Goal: Task Accomplishment & Management: Manage account settings

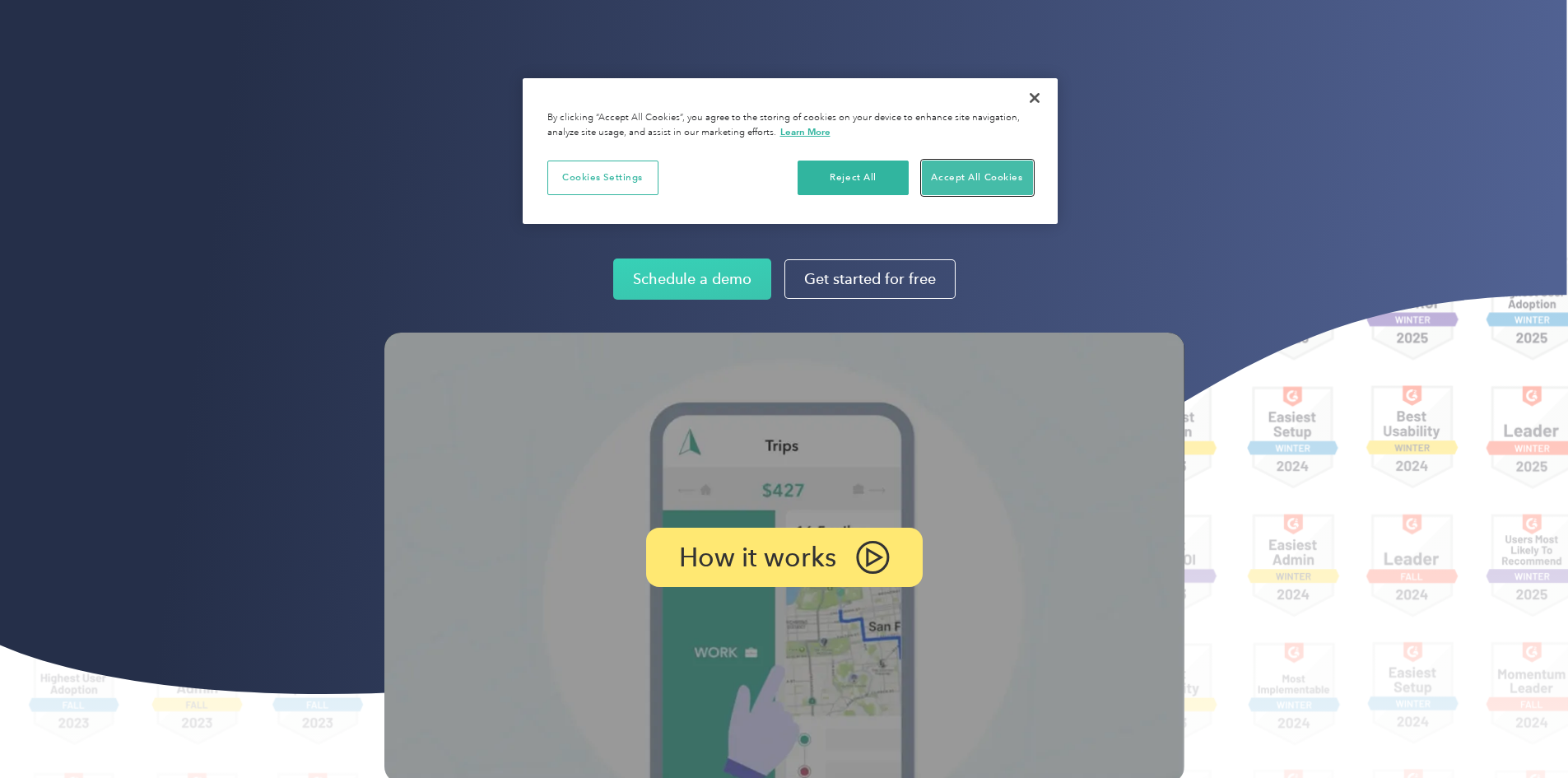
click at [998, 171] on button "Accept All Cookies" at bounding box center [977, 178] width 111 height 35
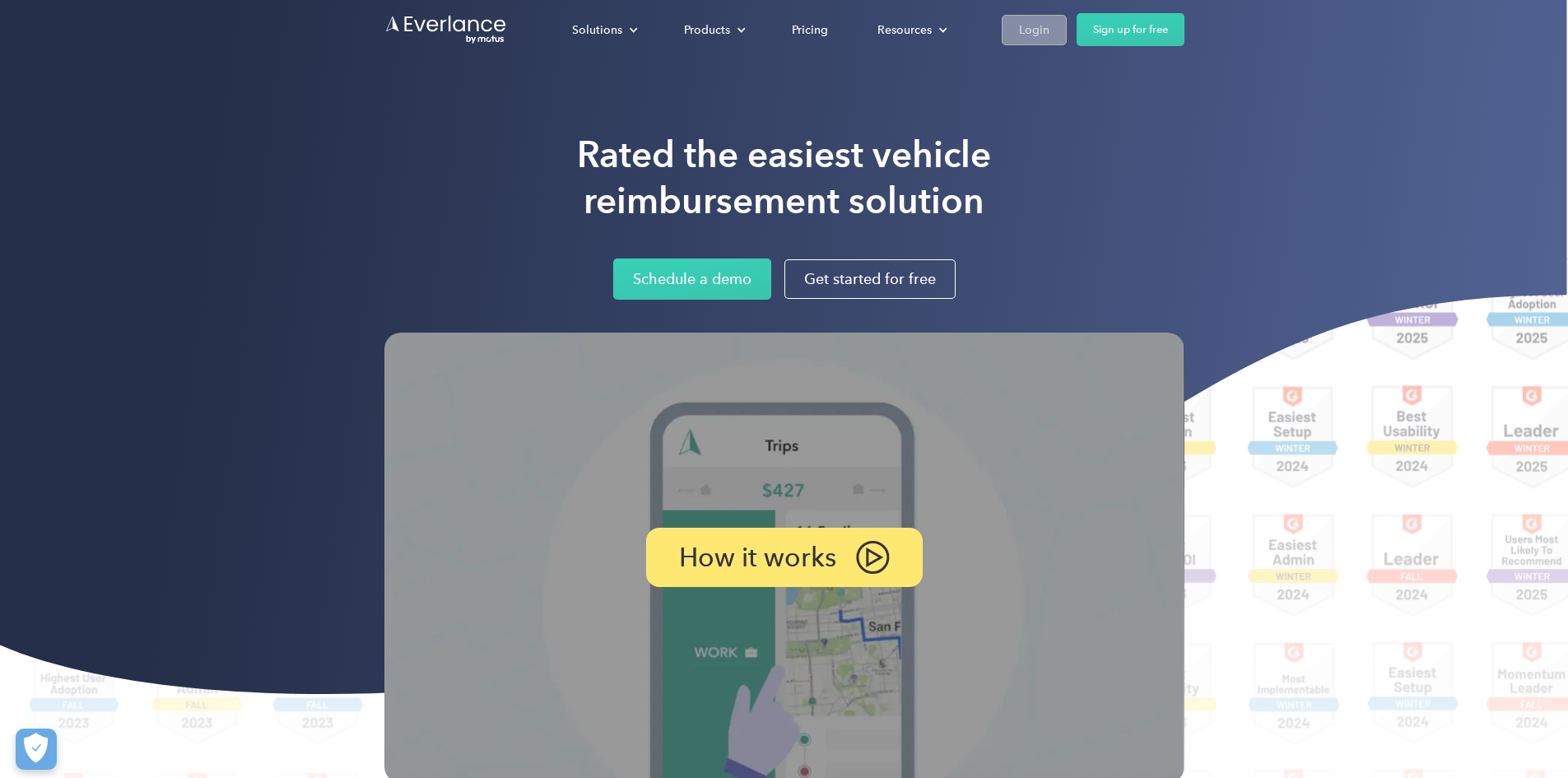
click at [1050, 25] on div "Login" at bounding box center [1035, 30] width 30 height 20
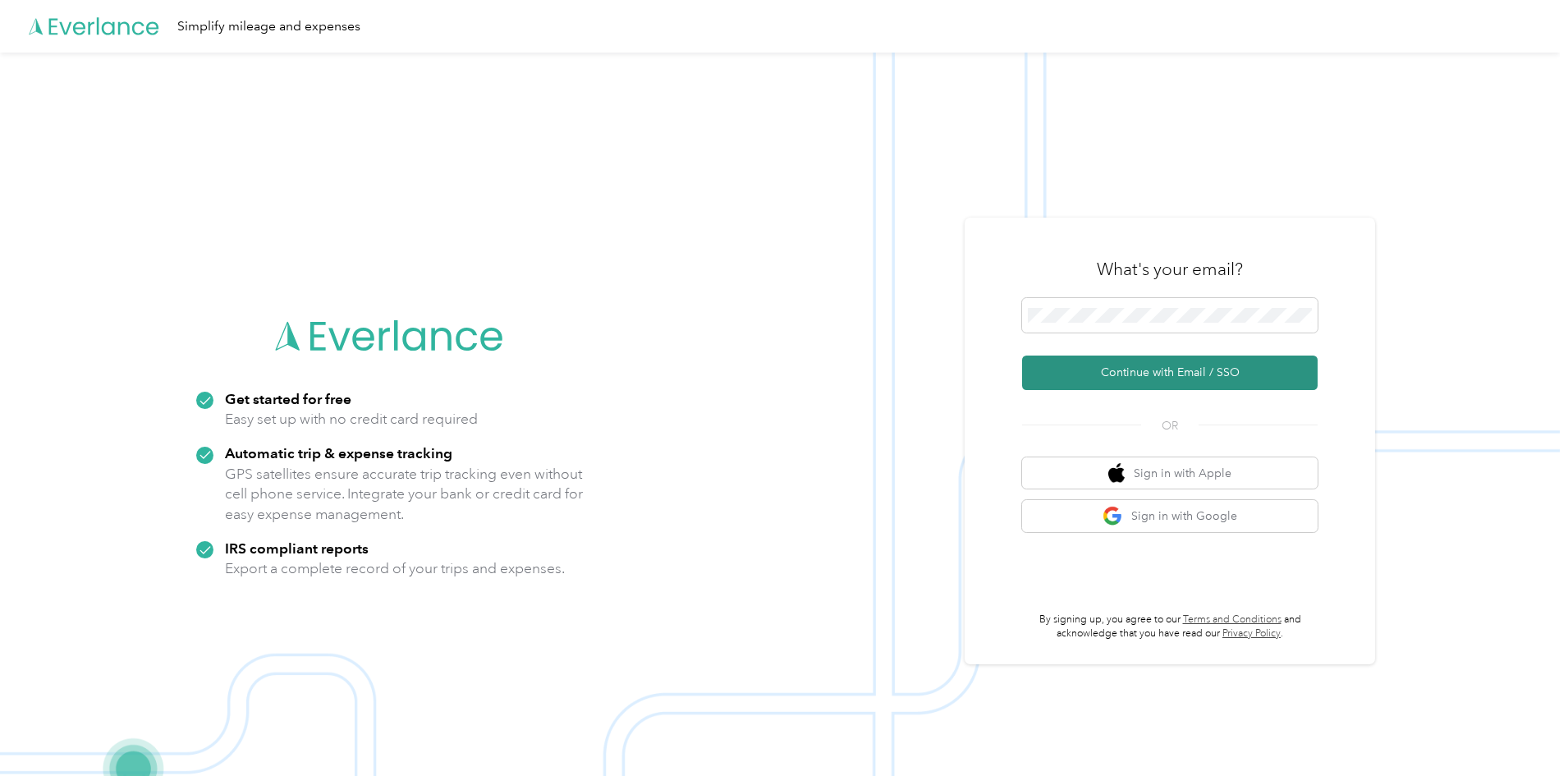
click at [1148, 372] on button "Continue with Email / SSO" at bounding box center [1170, 372] width 296 height 34
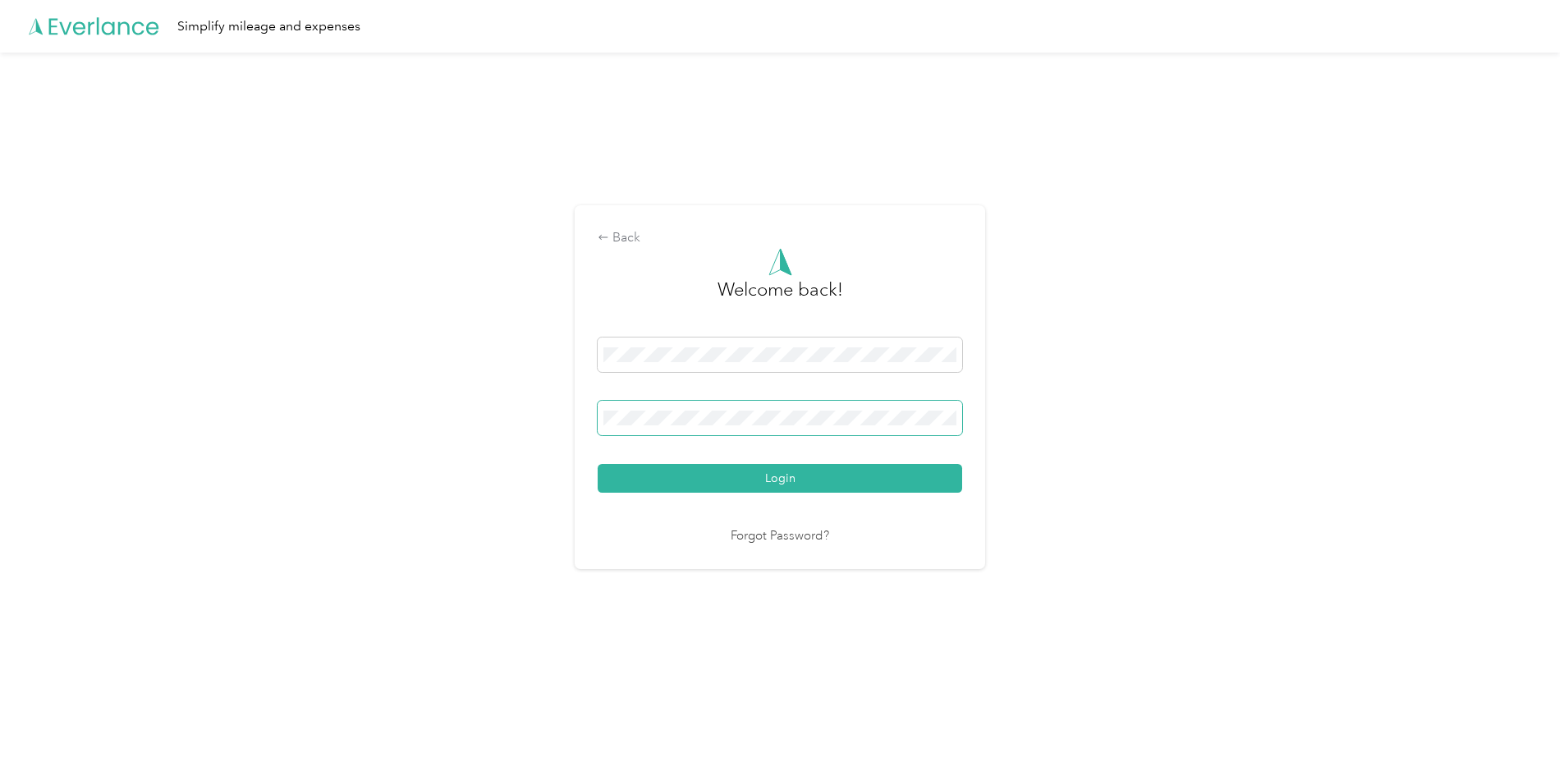
click at [853, 410] on span at bounding box center [780, 418] width 365 height 34
click at [852, 426] on span at bounding box center [780, 418] width 365 height 34
click at [597, 464] on button "Login" at bounding box center [780, 478] width 365 height 29
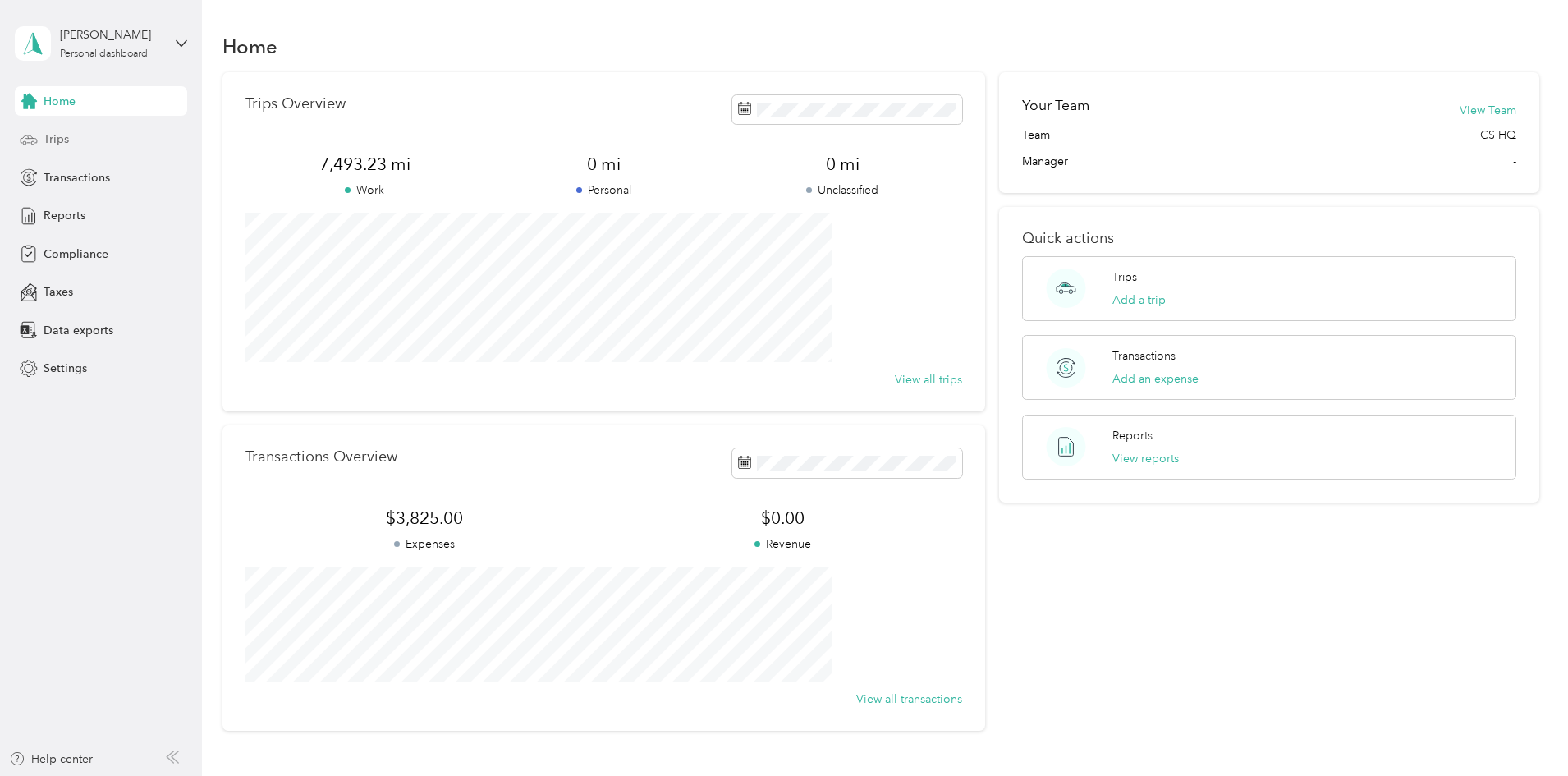
click at [62, 143] on span "Trips" at bounding box center [56, 139] width 25 height 18
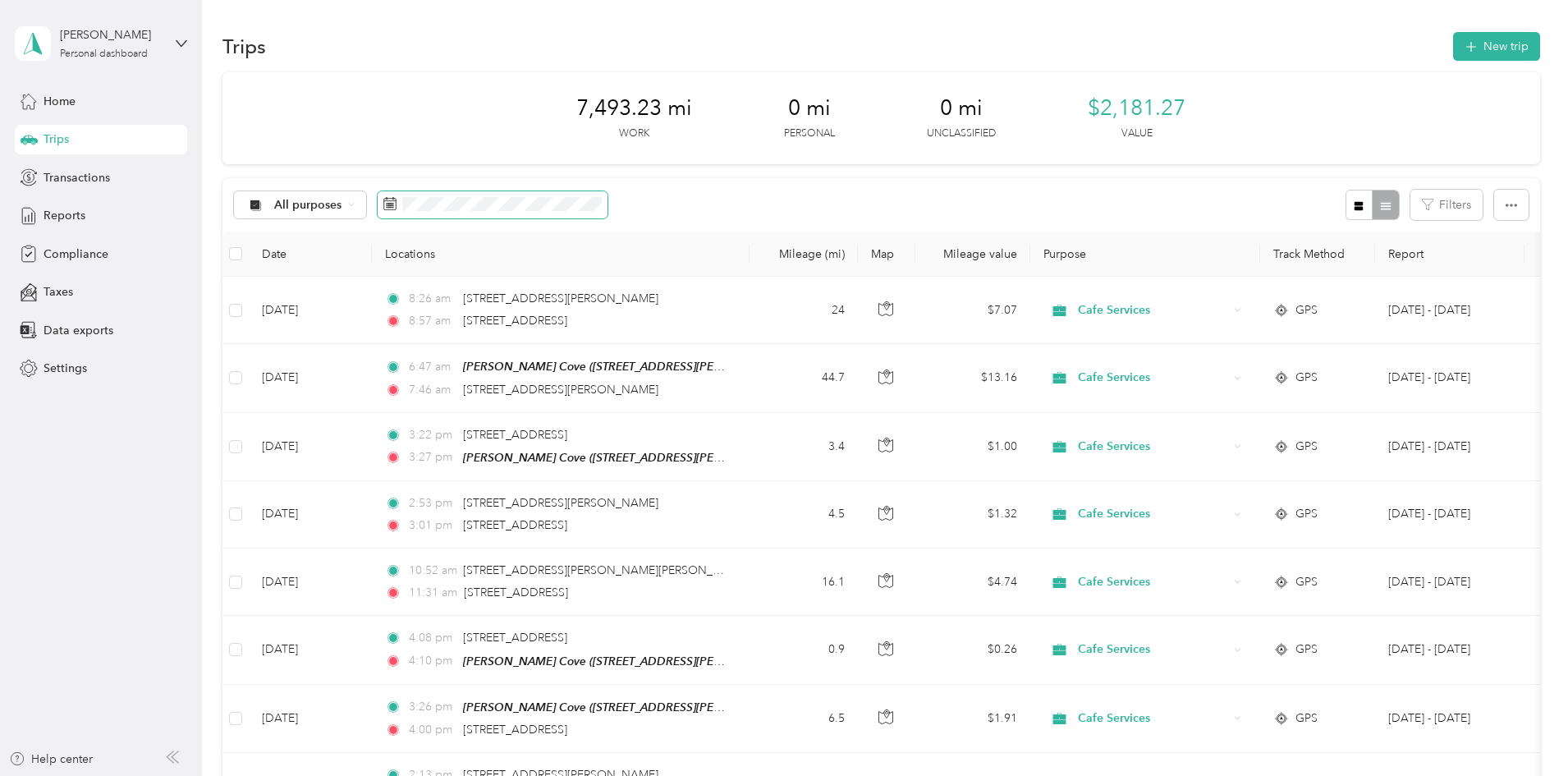
click at [608, 213] on span at bounding box center [492, 205] width 230 height 28
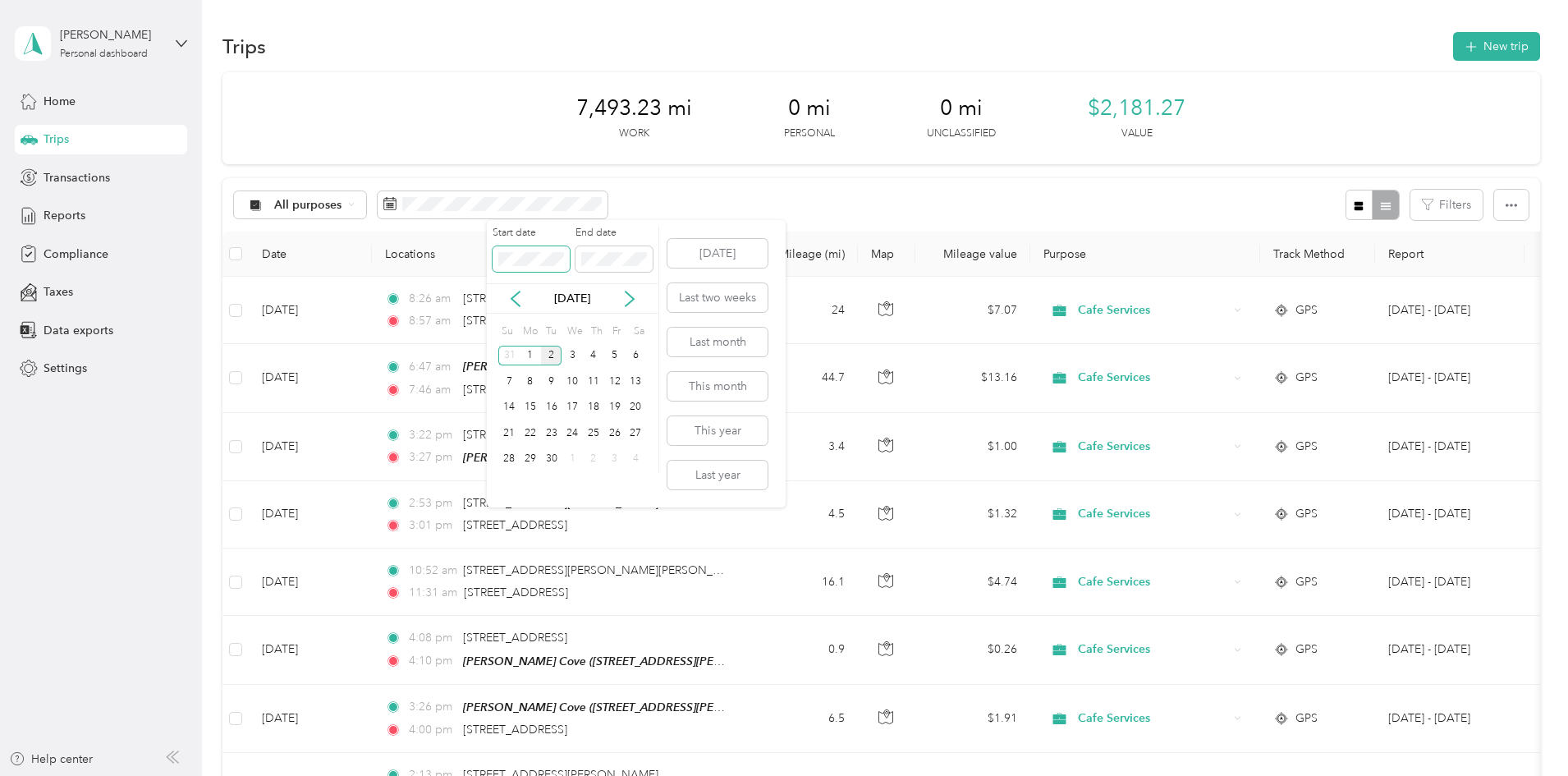
click at [474, 251] on body "Jaime K. Matheson Personal dashboard Home Trips Transactions Reports Compliance…" at bounding box center [780, 388] width 1560 height 776
click at [510, 296] on icon at bounding box center [516, 299] width 17 height 17
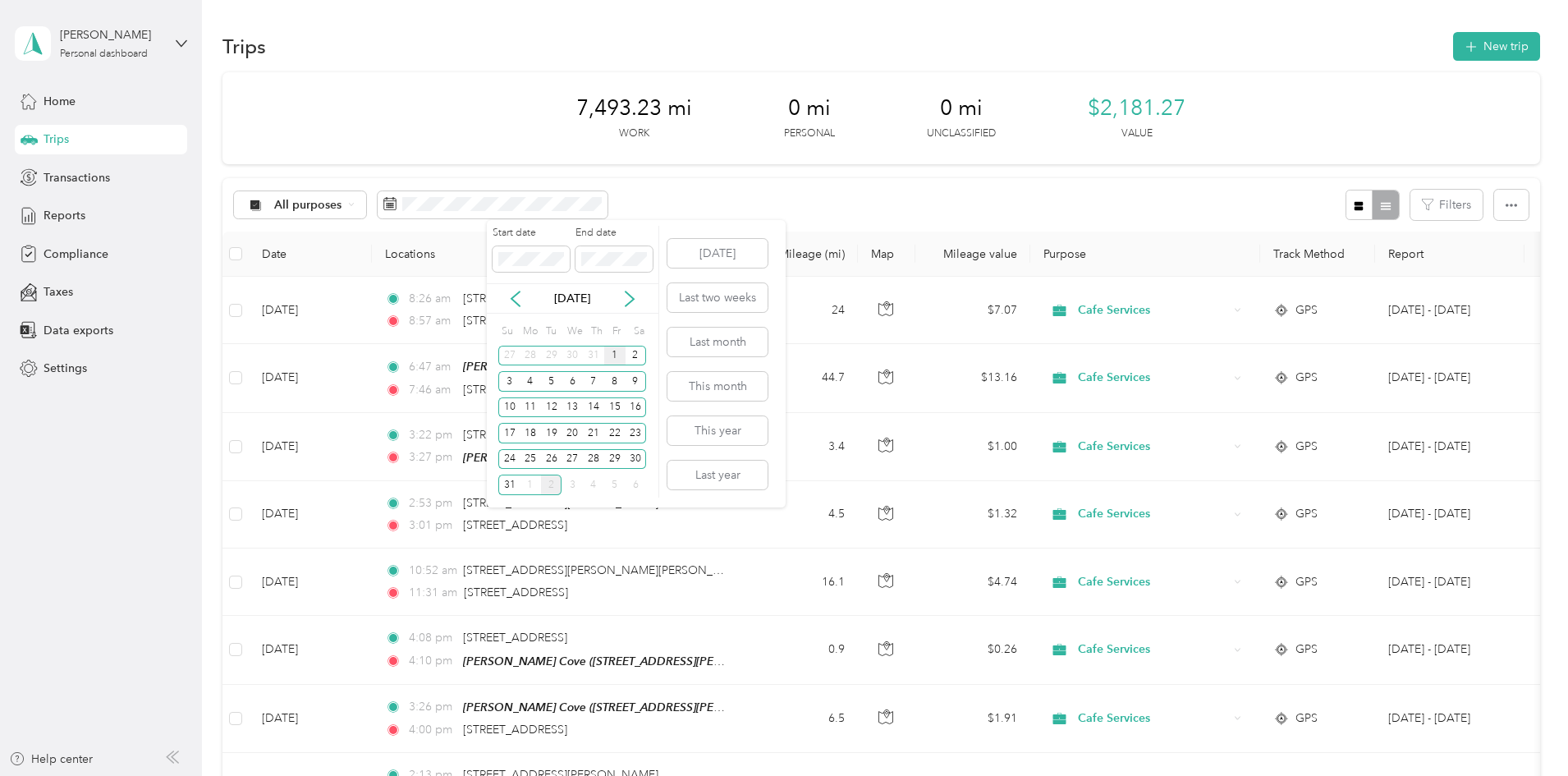
click at [617, 351] on div "1" at bounding box center [614, 356] width 21 height 20
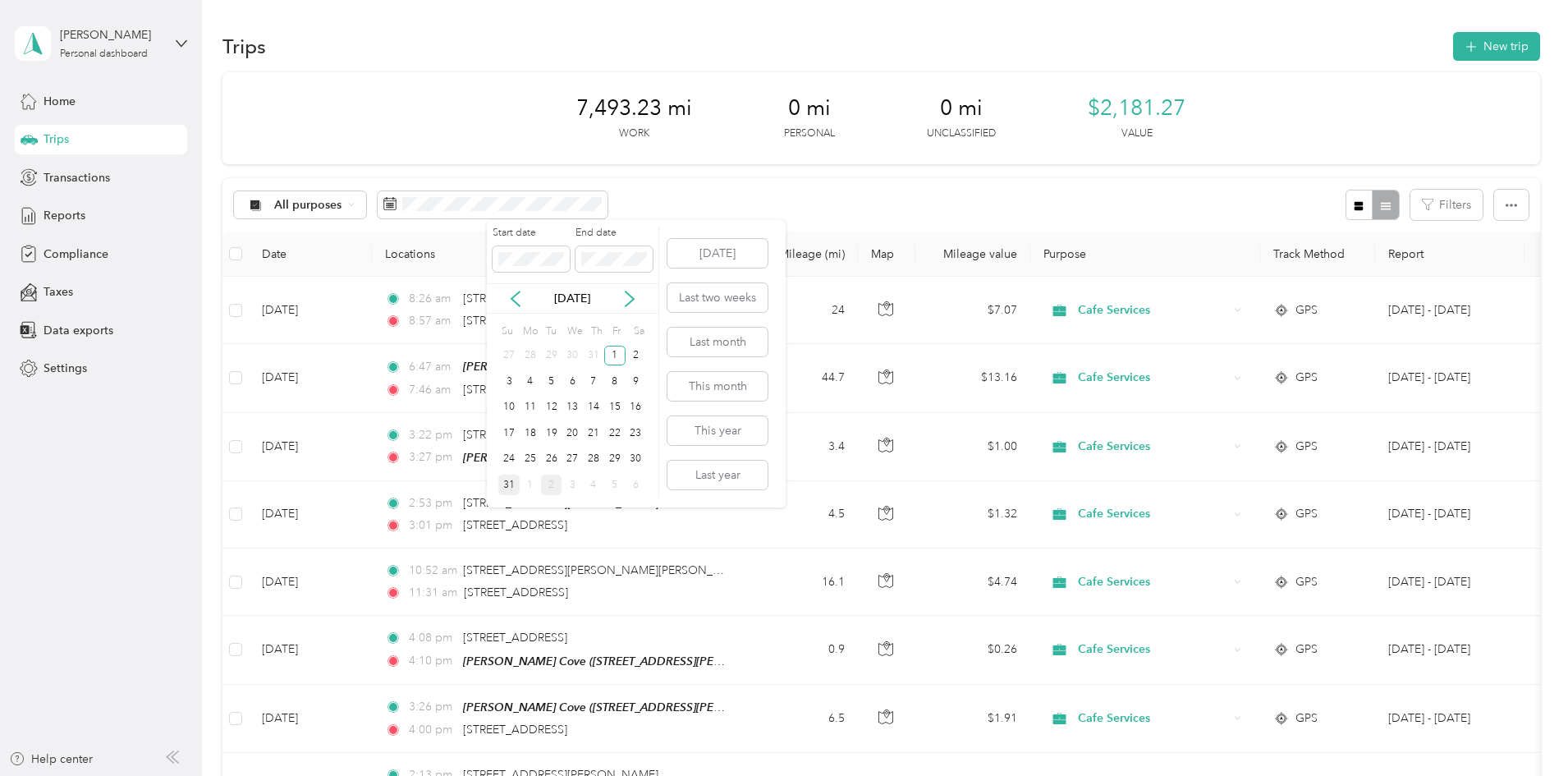
click at [501, 492] on div "31" at bounding box center [508, 485] width 21 height 20
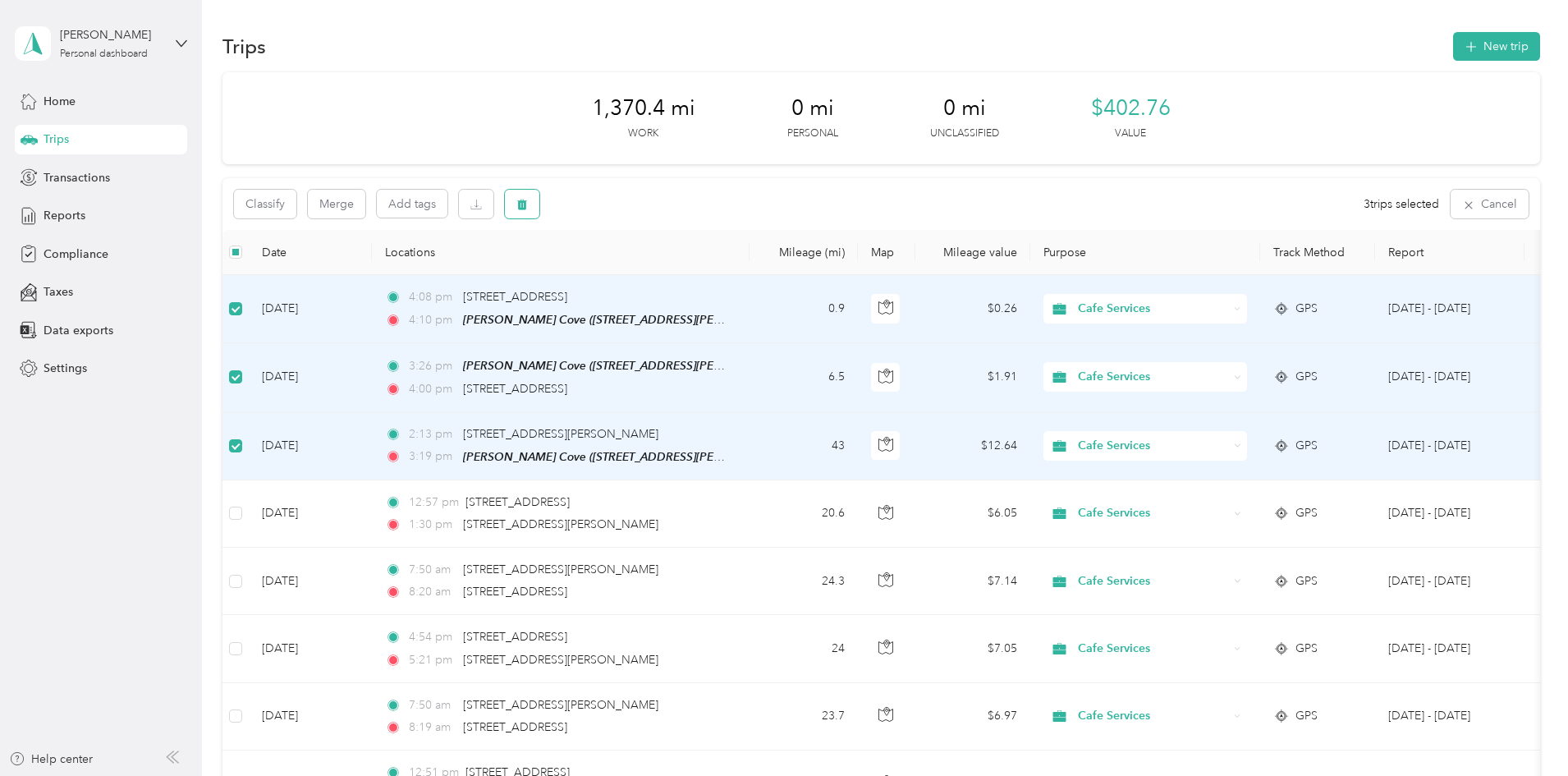
click at [539, 198] on button "button" at bounding box center [522, 204] width 34 height 29
click at [751, 272] on button "Yes" at bounding box center [754, 272] width 32 height 26
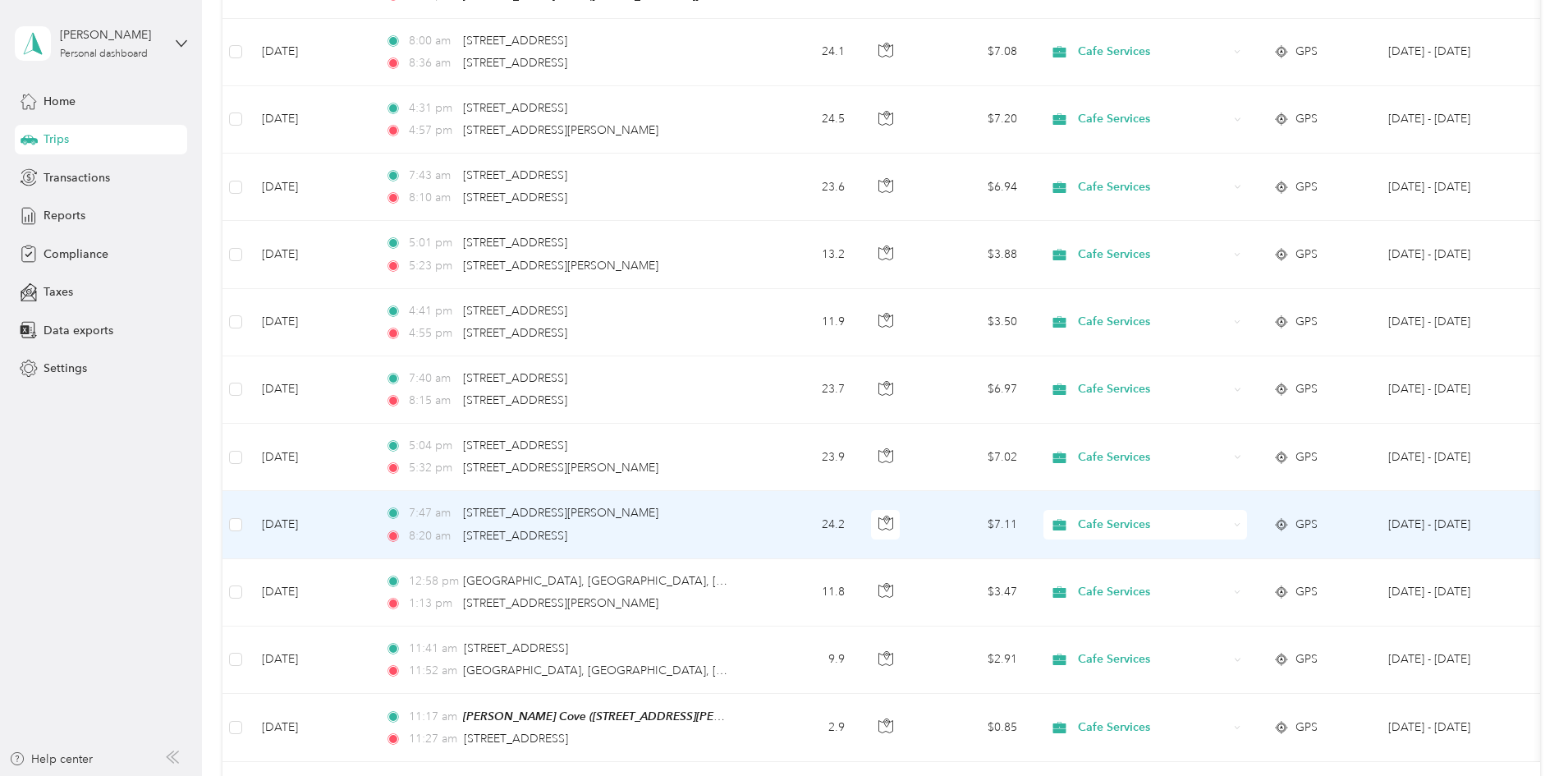
scroll to position [1231, 0]
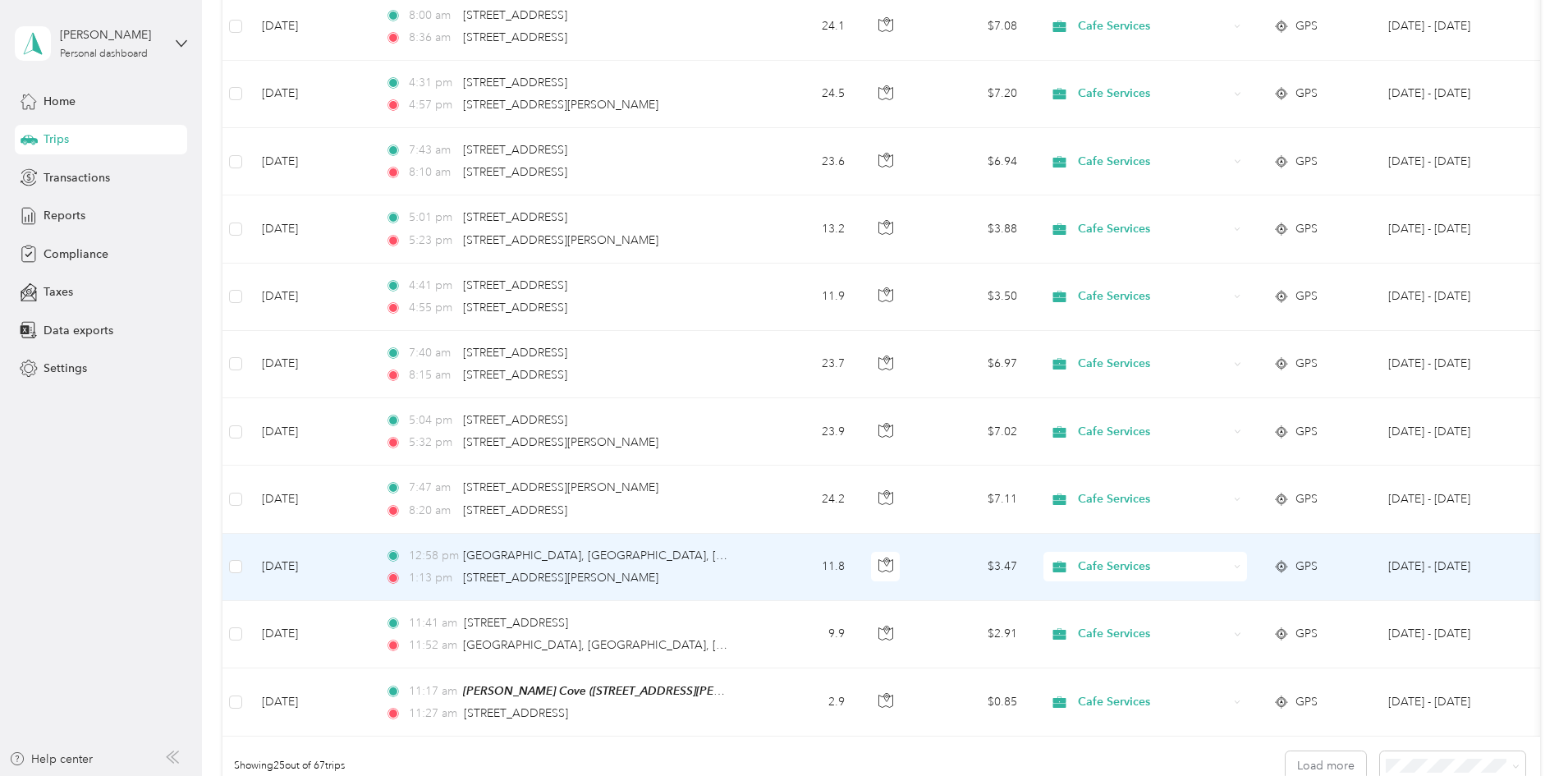
click at [249, 566] on td at bounding box center [235, 567] width 26 height 67
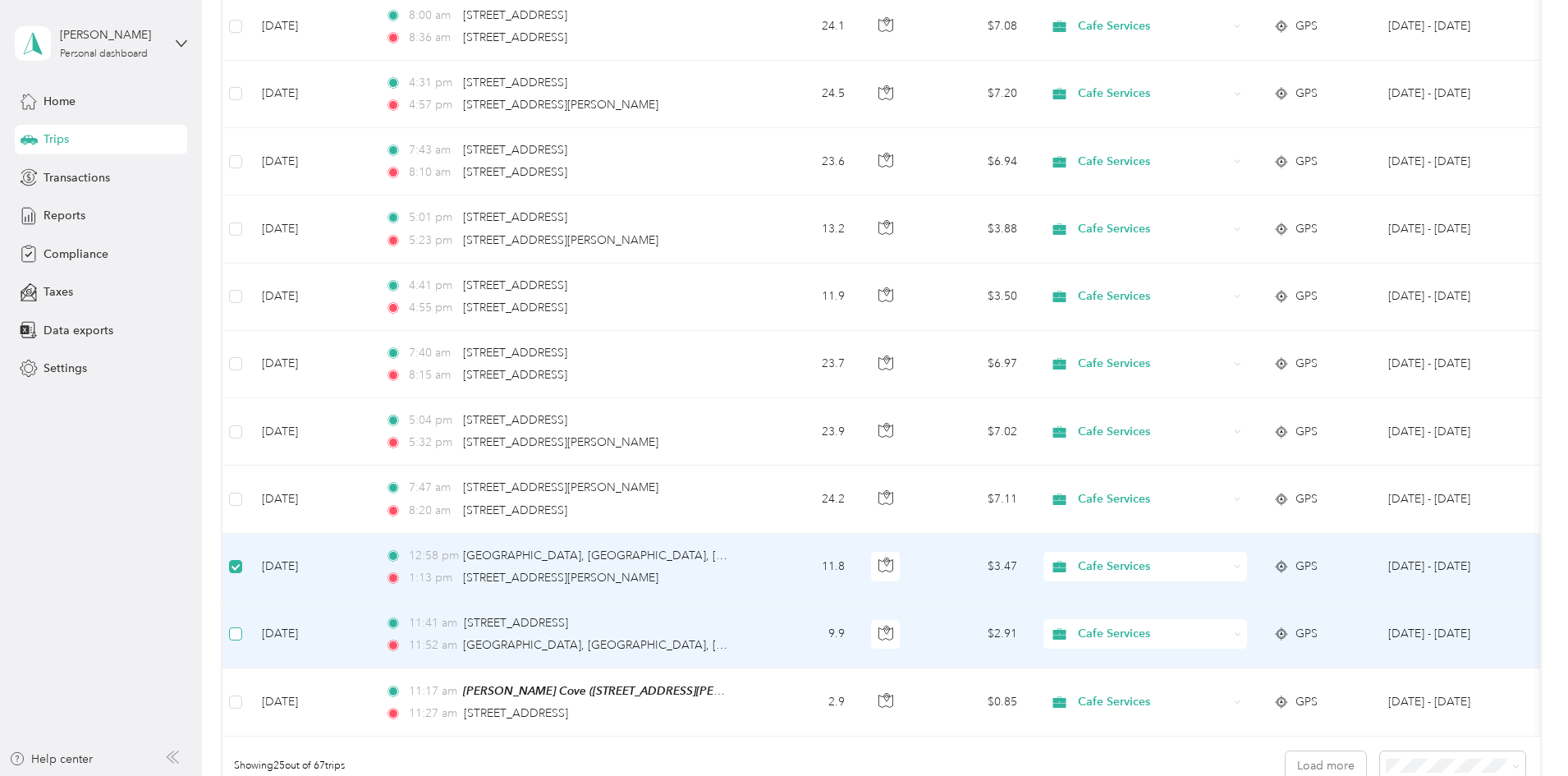
click at [242, 626] on label at bounding box center [236, 634] width 13 height 18
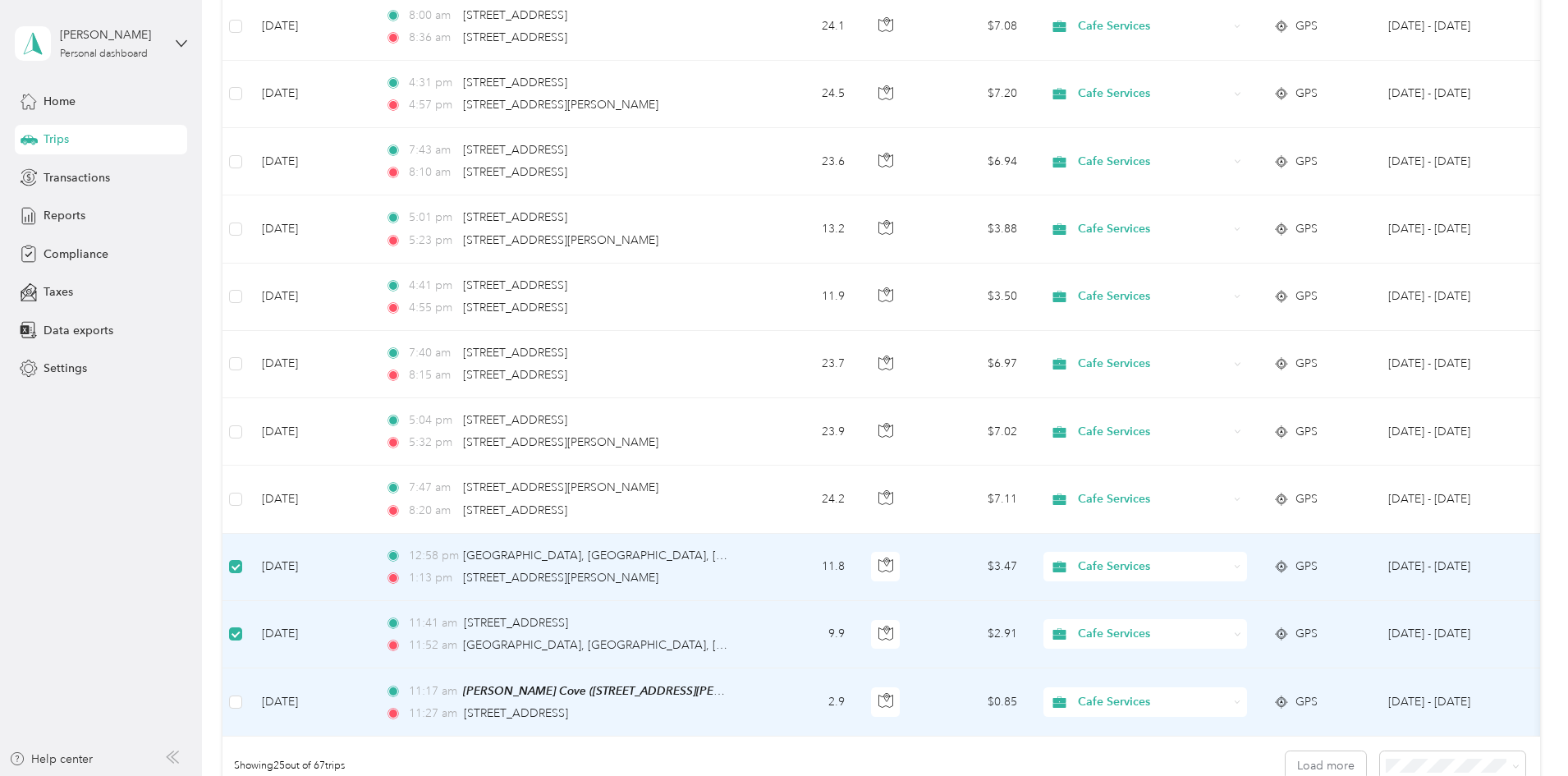
click at [249, 693] on td at bounding box center [235, 702] width 26 height 68
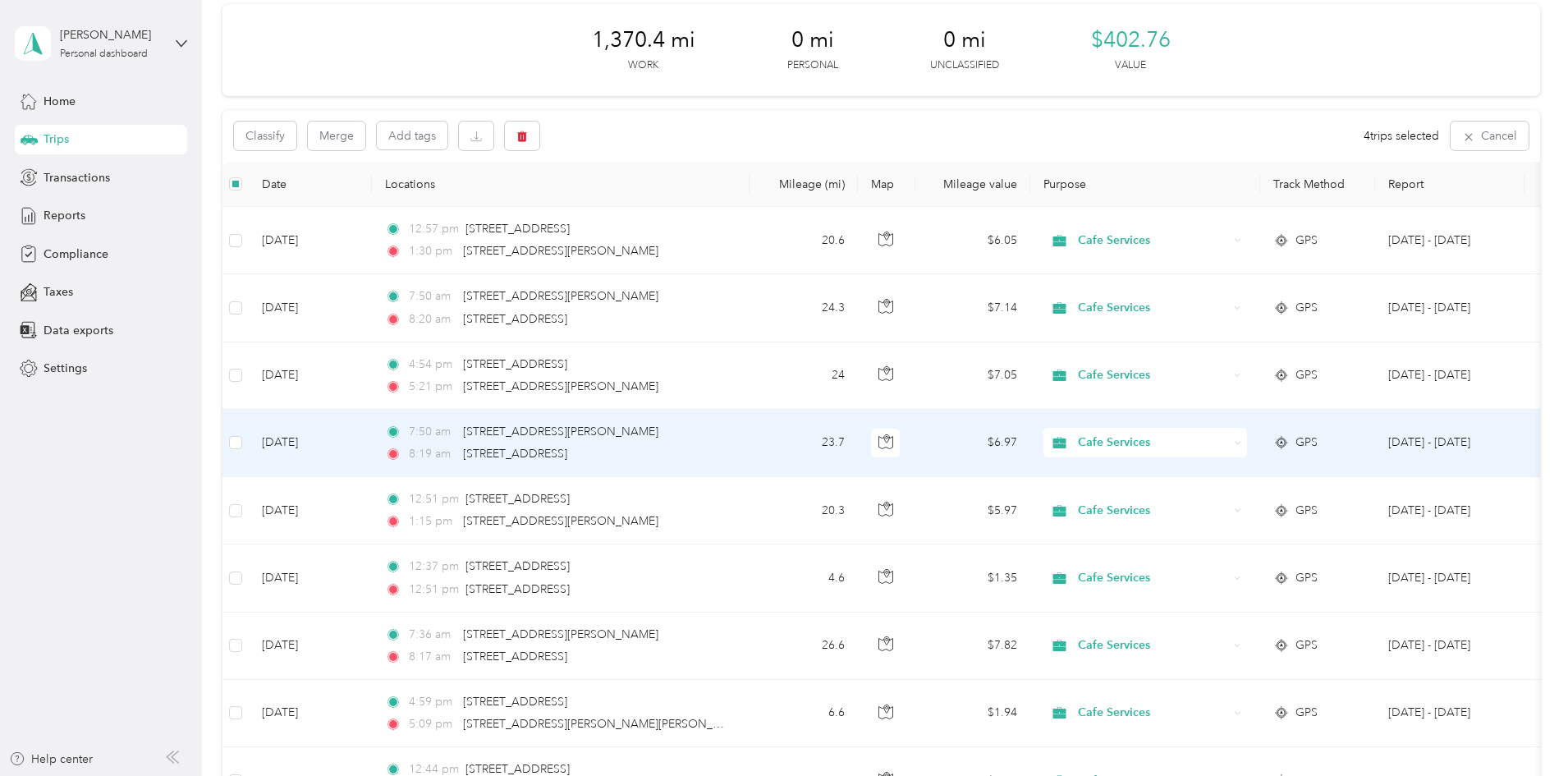
scroll to position [0, 0]
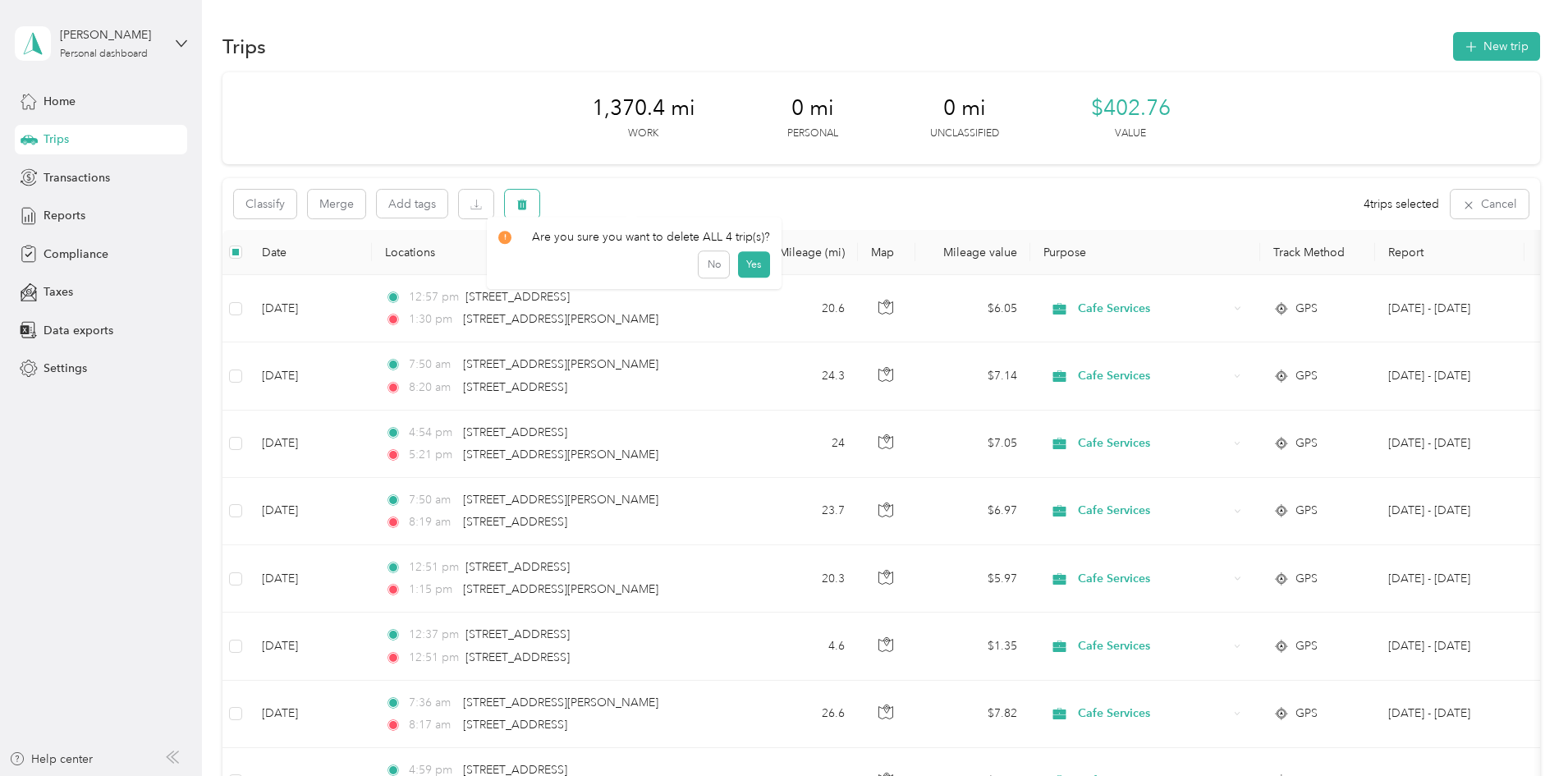
click at [539, 196] on button "button" at bounding box center [522, 204] width 34 height 29
click at [745, 272] on button "Yes" at bounding box center [754, 272] width 32 height 26
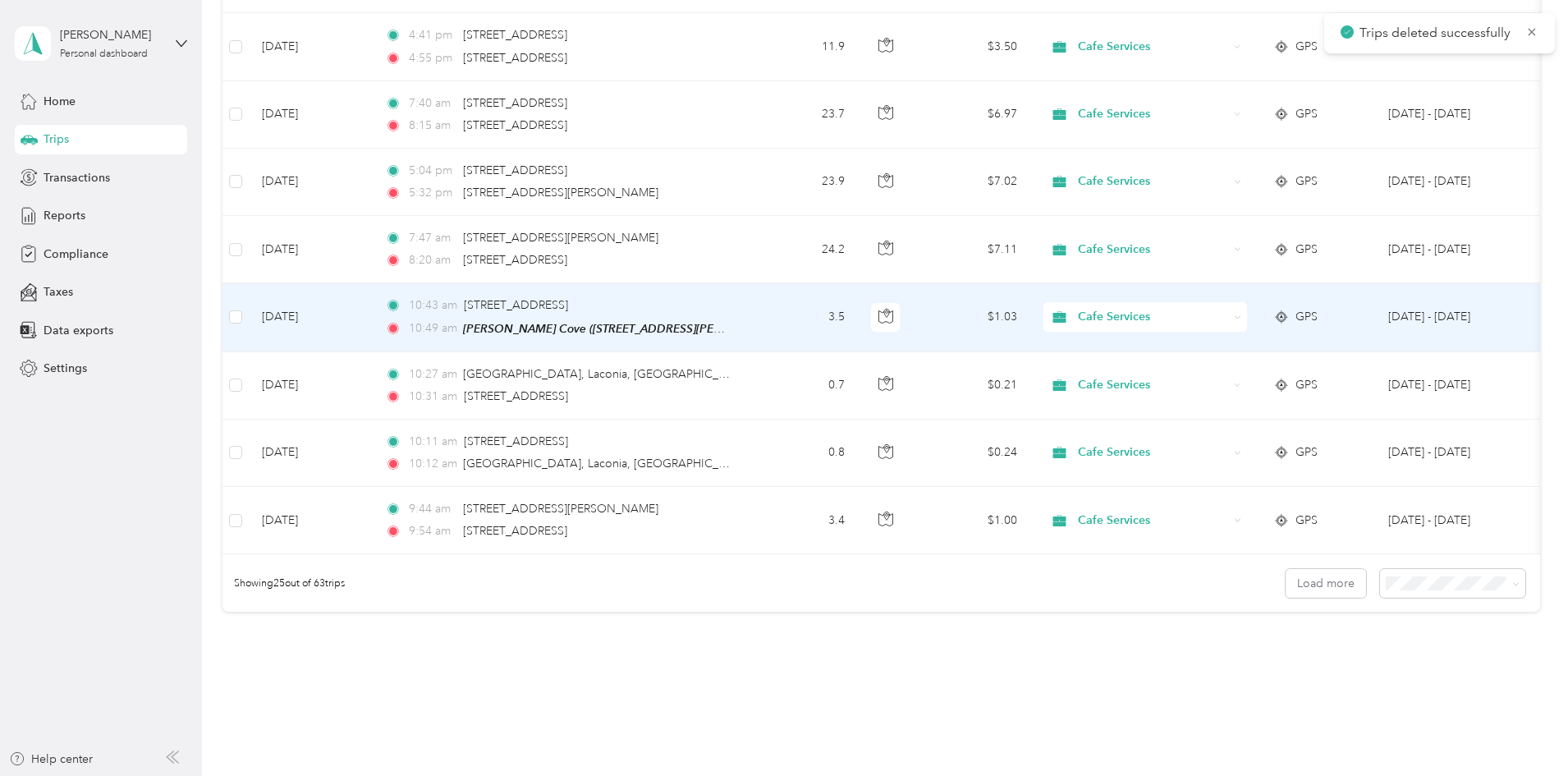
scroll to position [1486, 0]
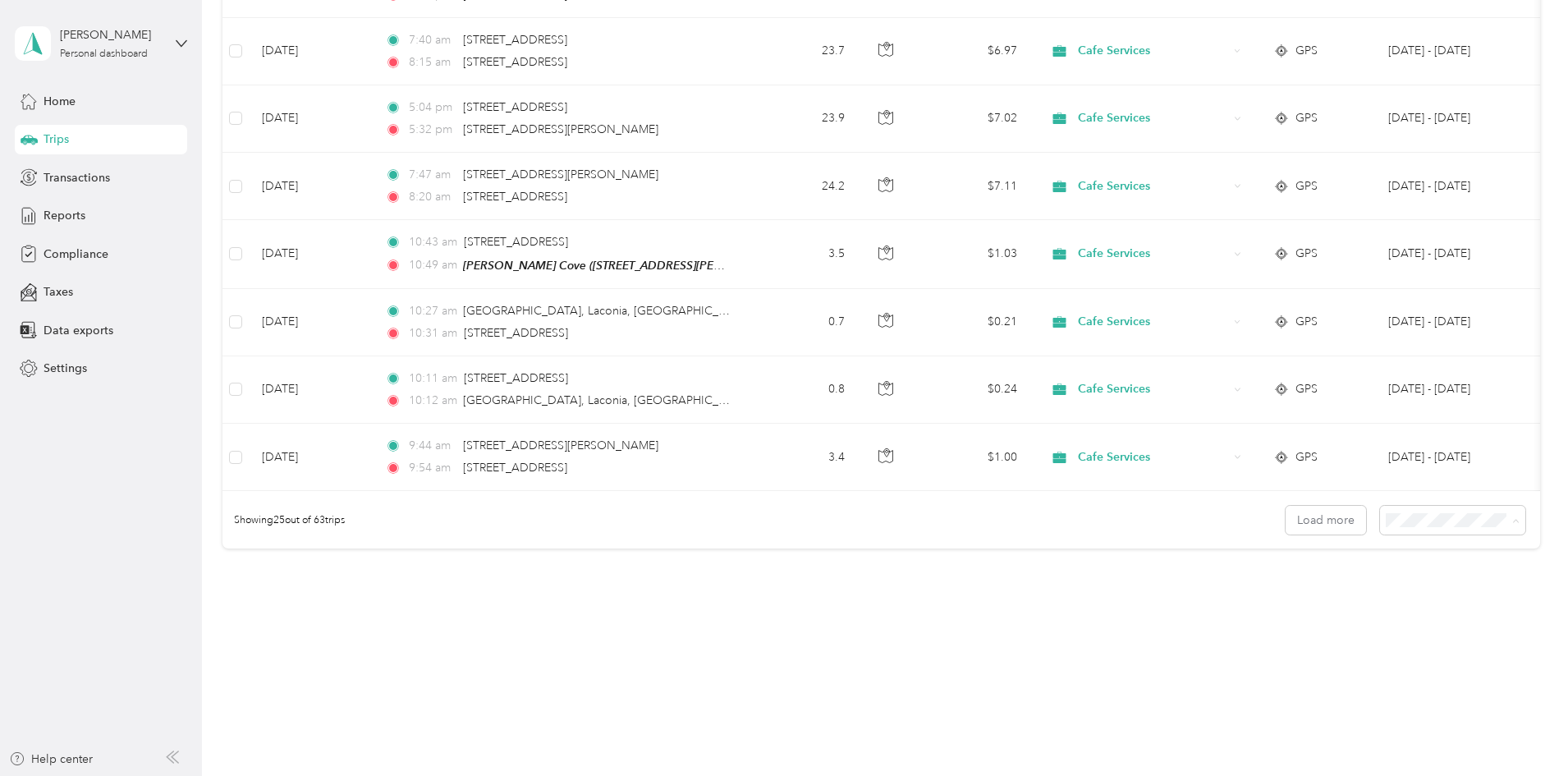
click at [1324, 611] on li "100 per load" at bounding box center [1339, 608] width 145 height 29
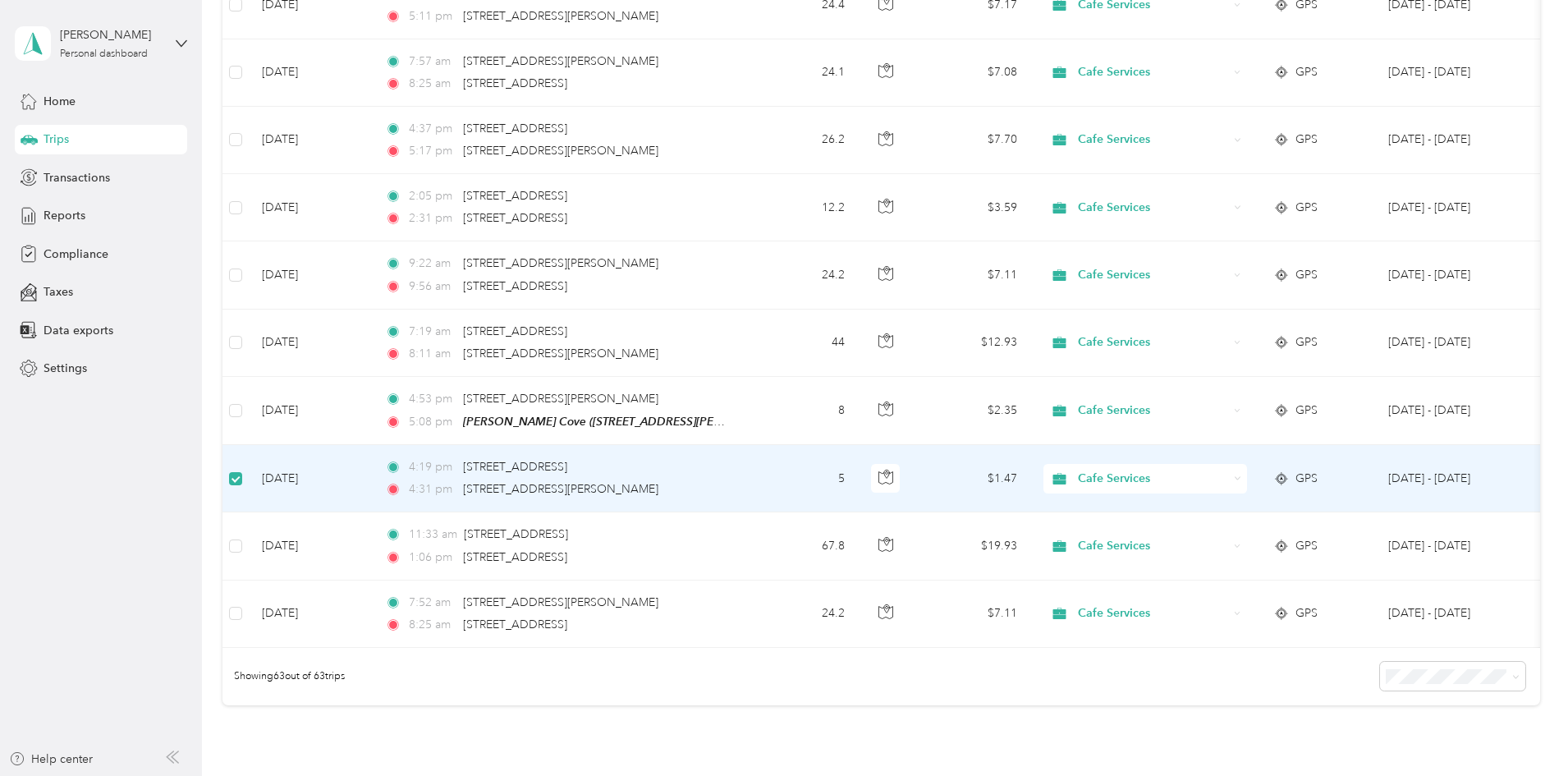
scroll to position [3888, 0]
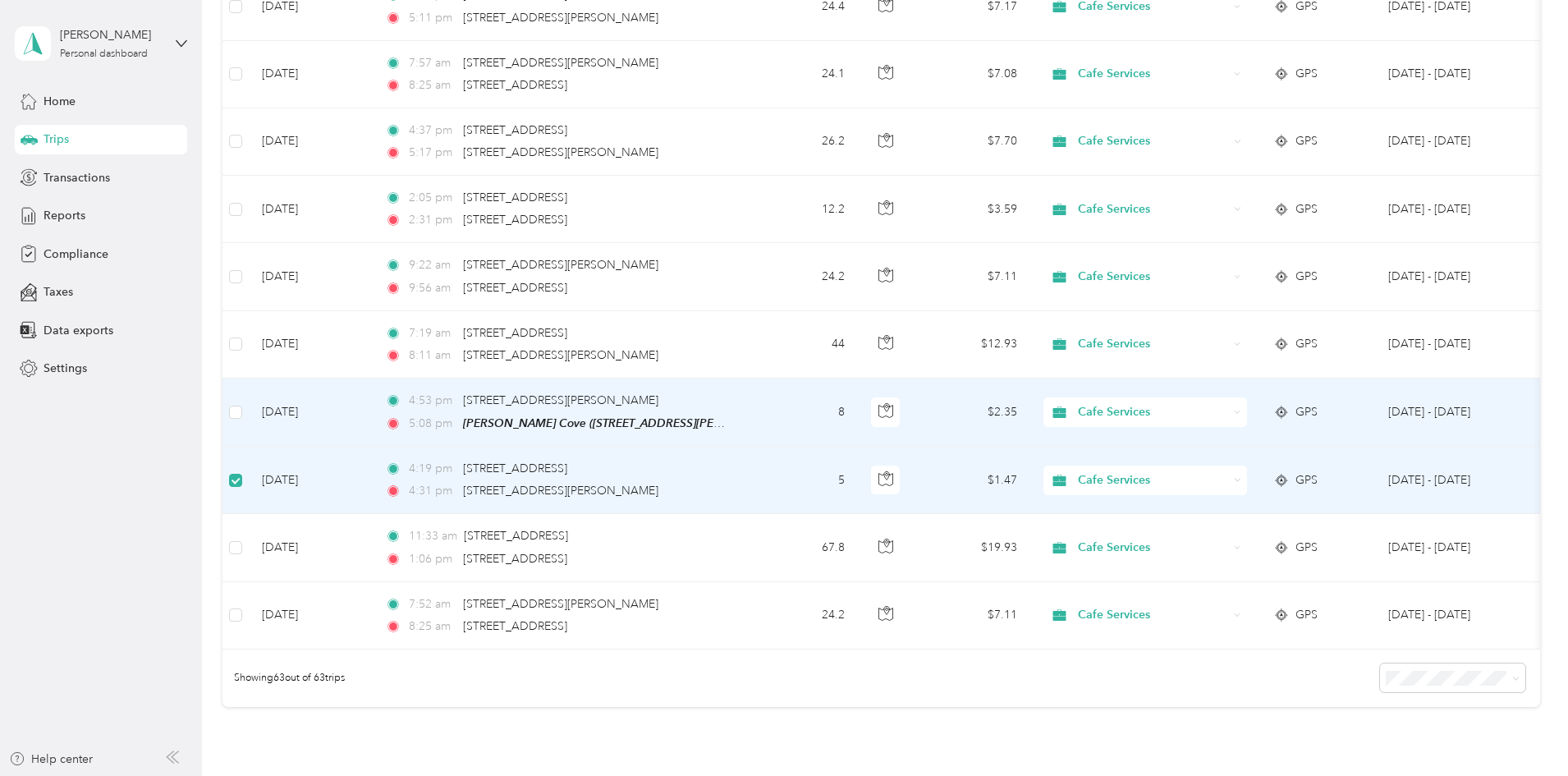
click at [249, 404] on td at bounding box center [235, 412] width 26 height 68
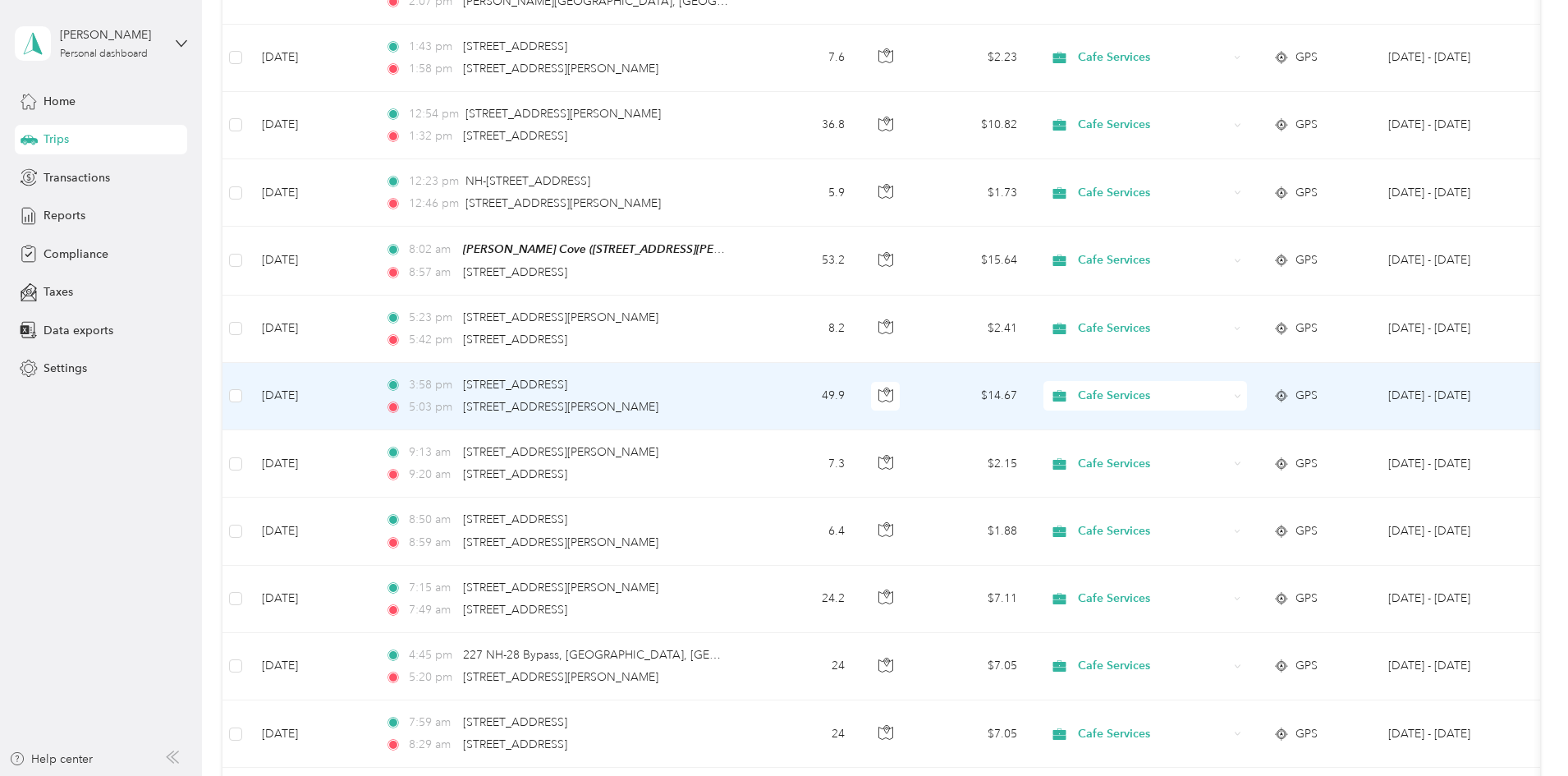
scroll to position [3066, 0]
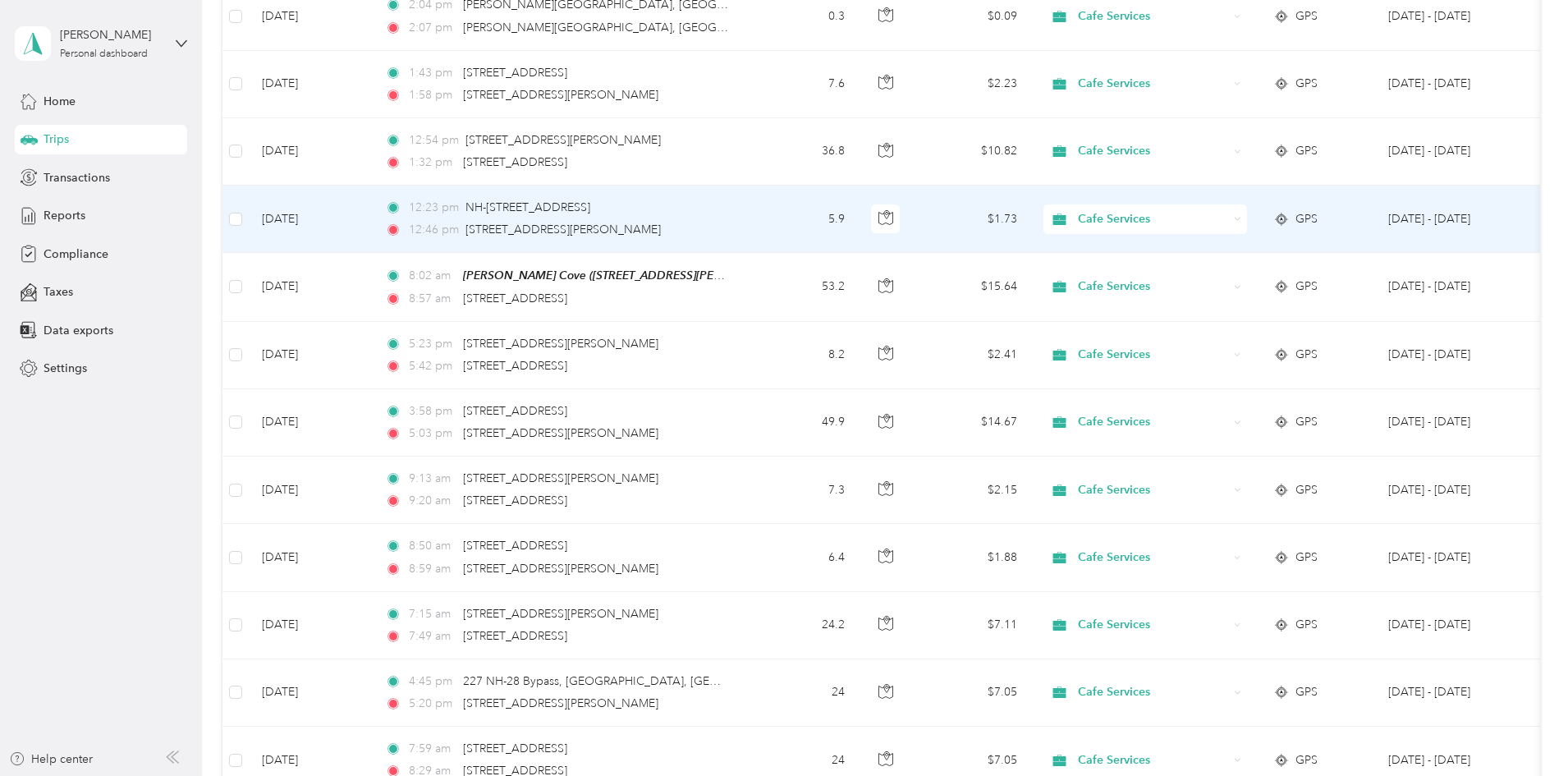
click at [249, 218] on td at bounding box center [235, 219] width 26 height 67
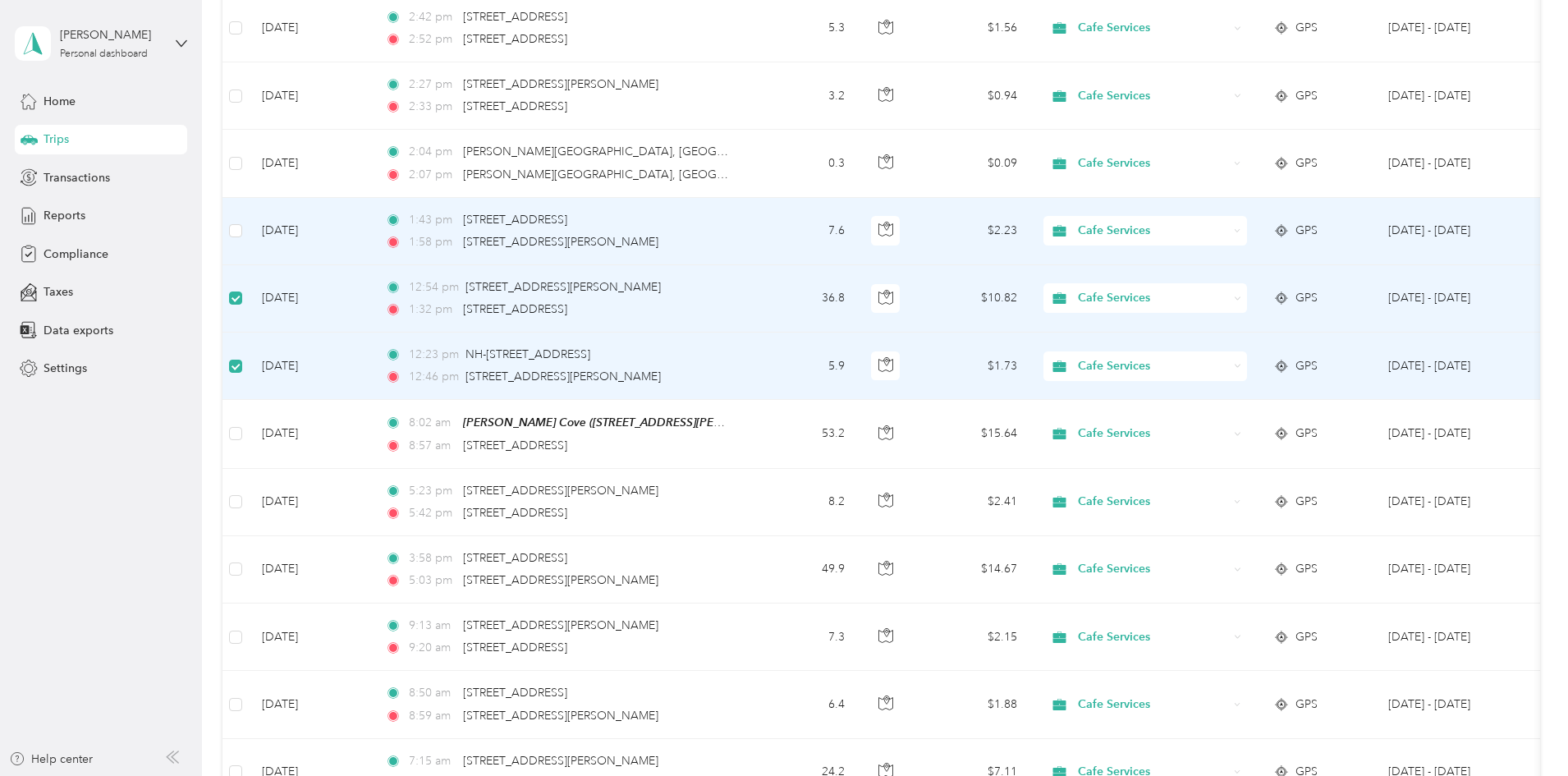
scroll to position [2902, 0]
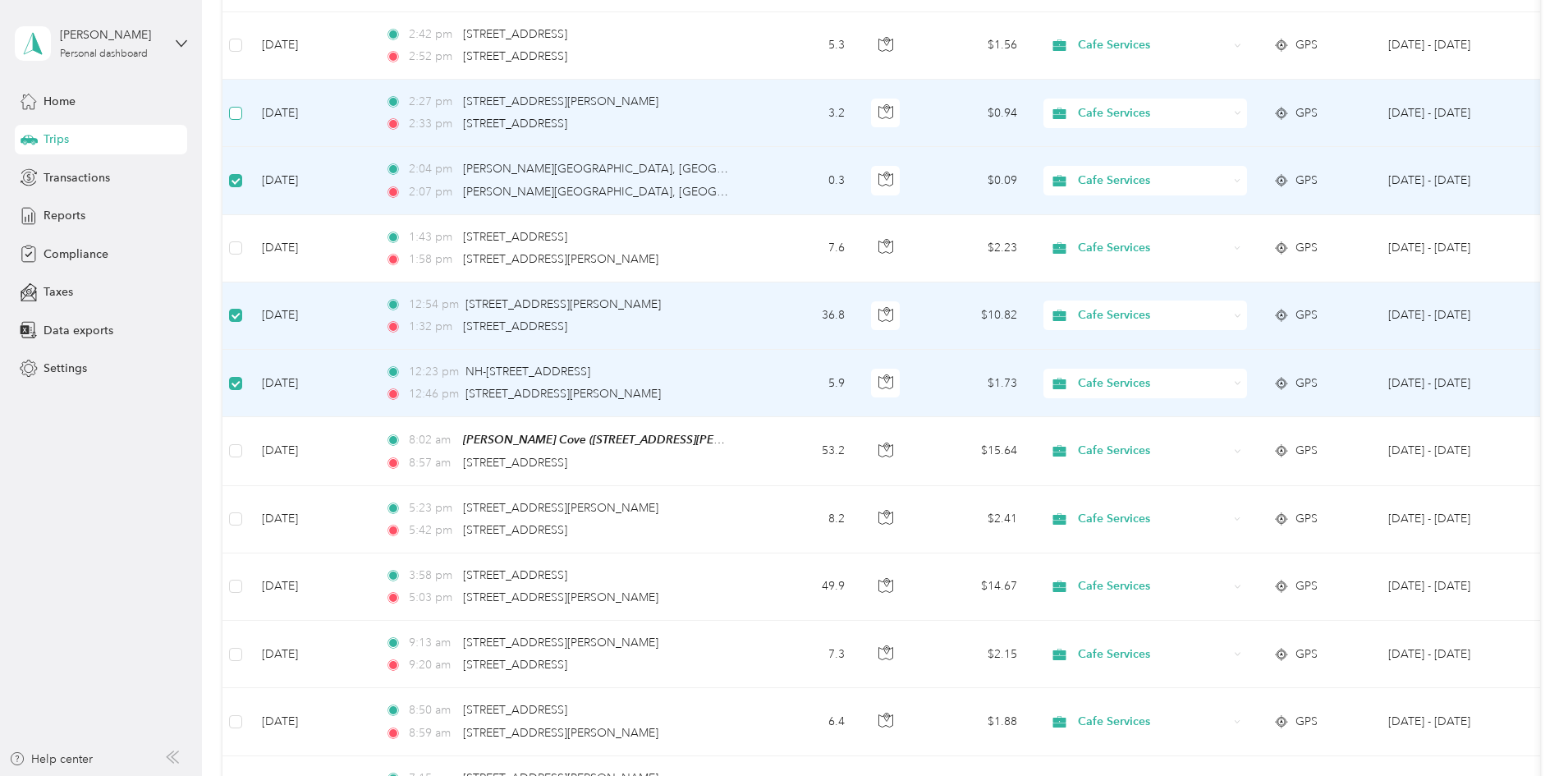
click at [242, 116] on label at bounding box center [236, 113] width 13 height 18
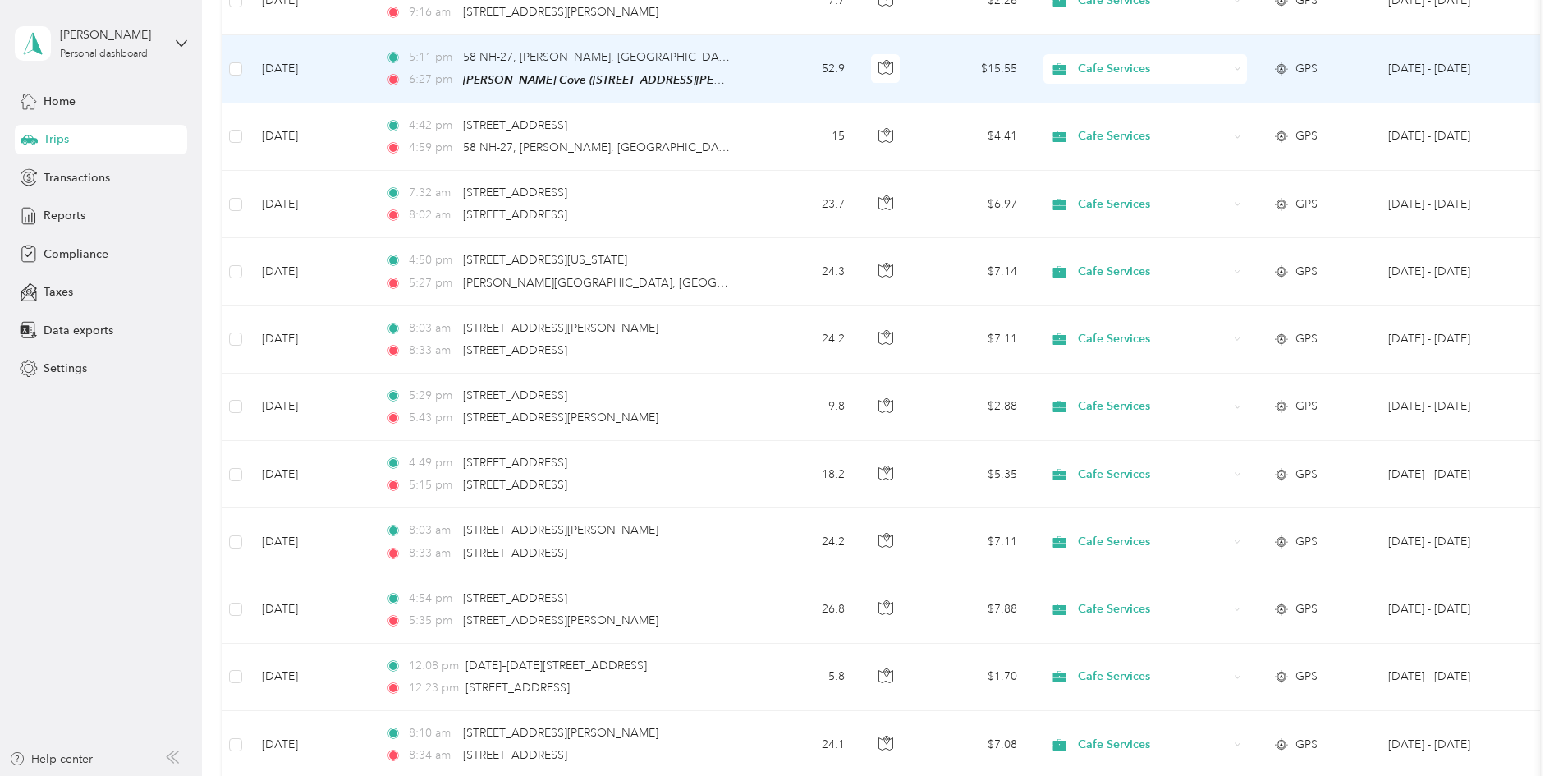
scroll to position [1916, 0]
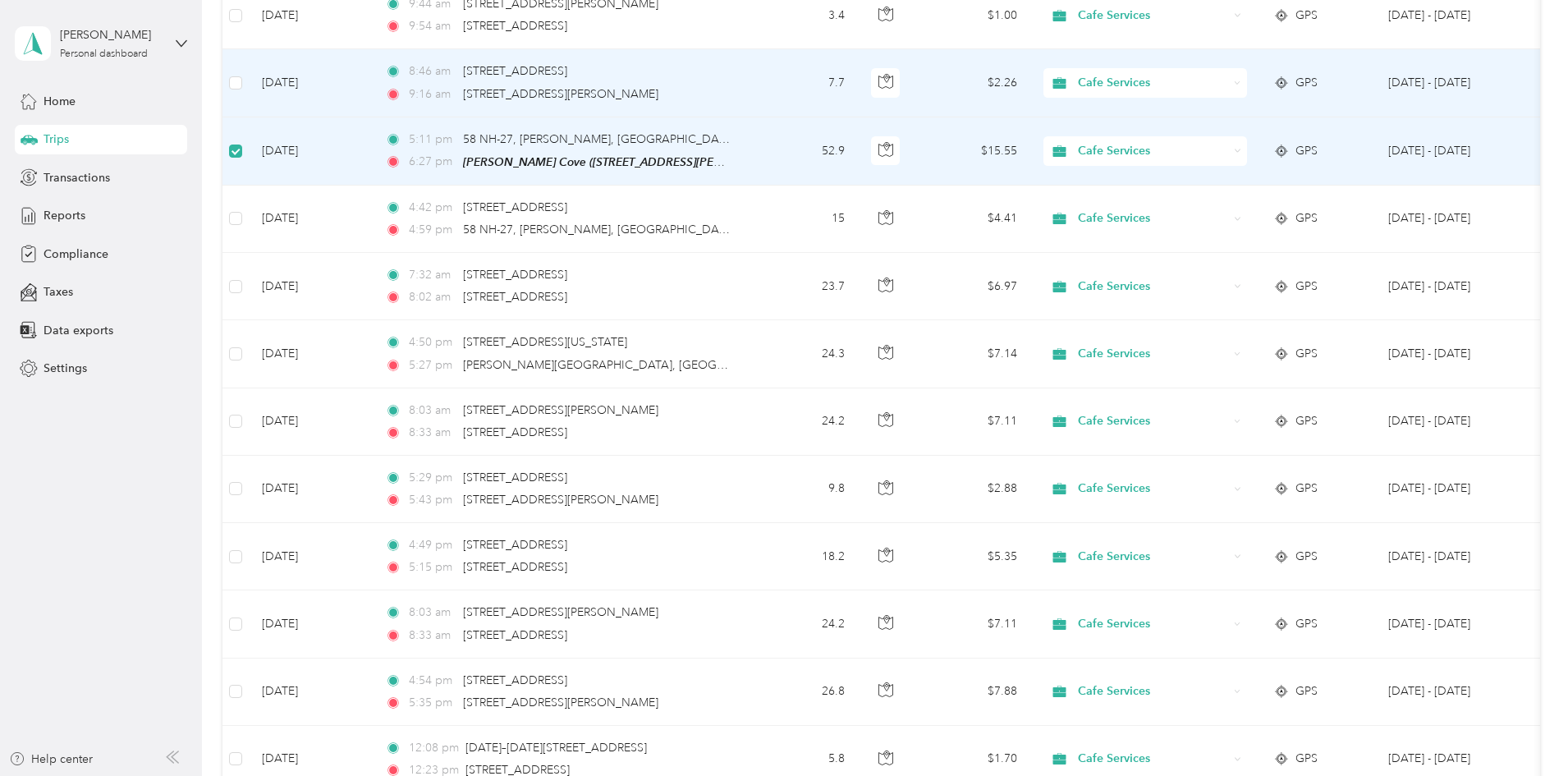
click at [249, 81] on td at bounding box center [235, 83] width 26 height 67
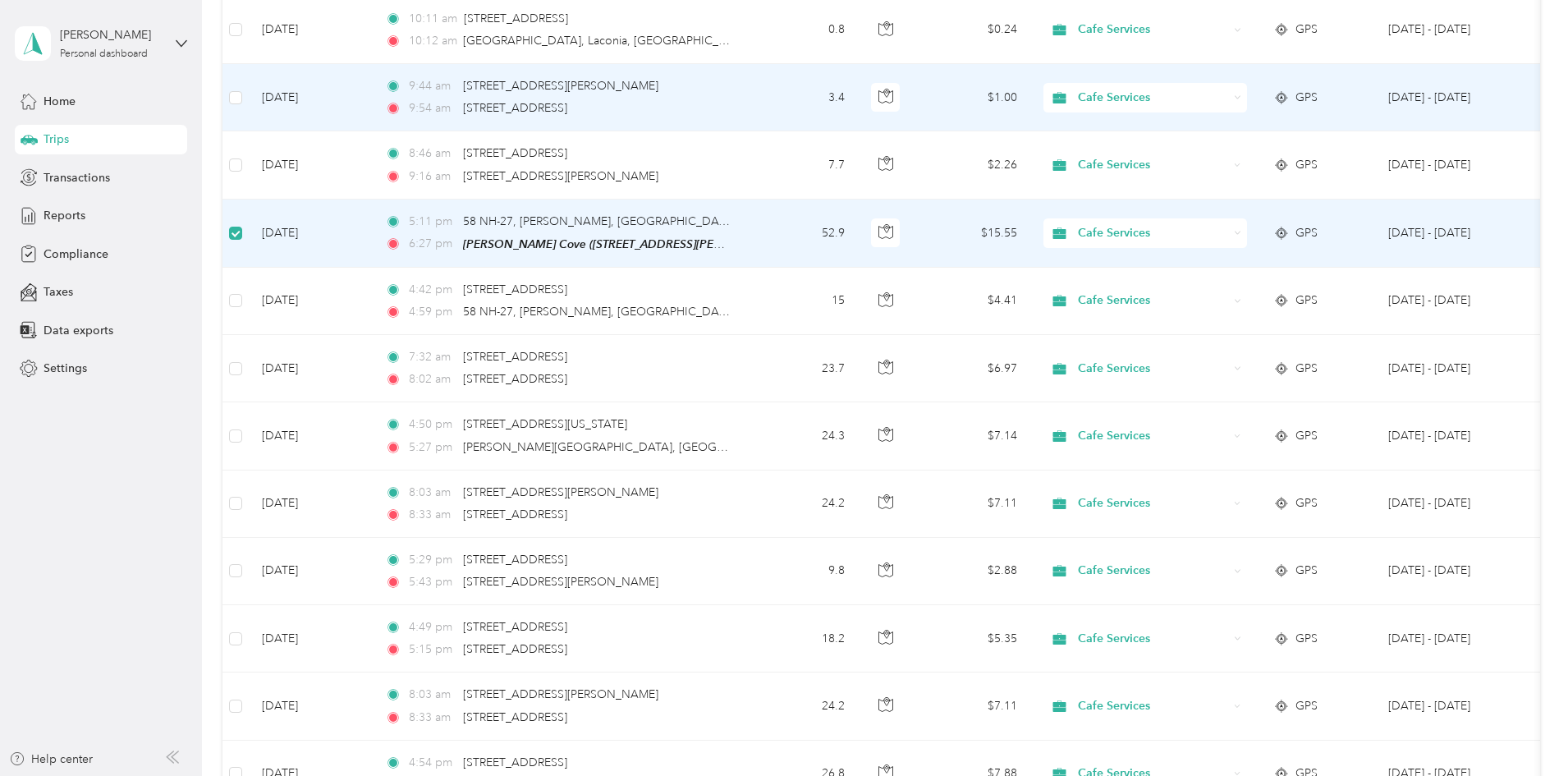
click at [249, 92] on td at bounding box center [235, 98] width 26 height 67
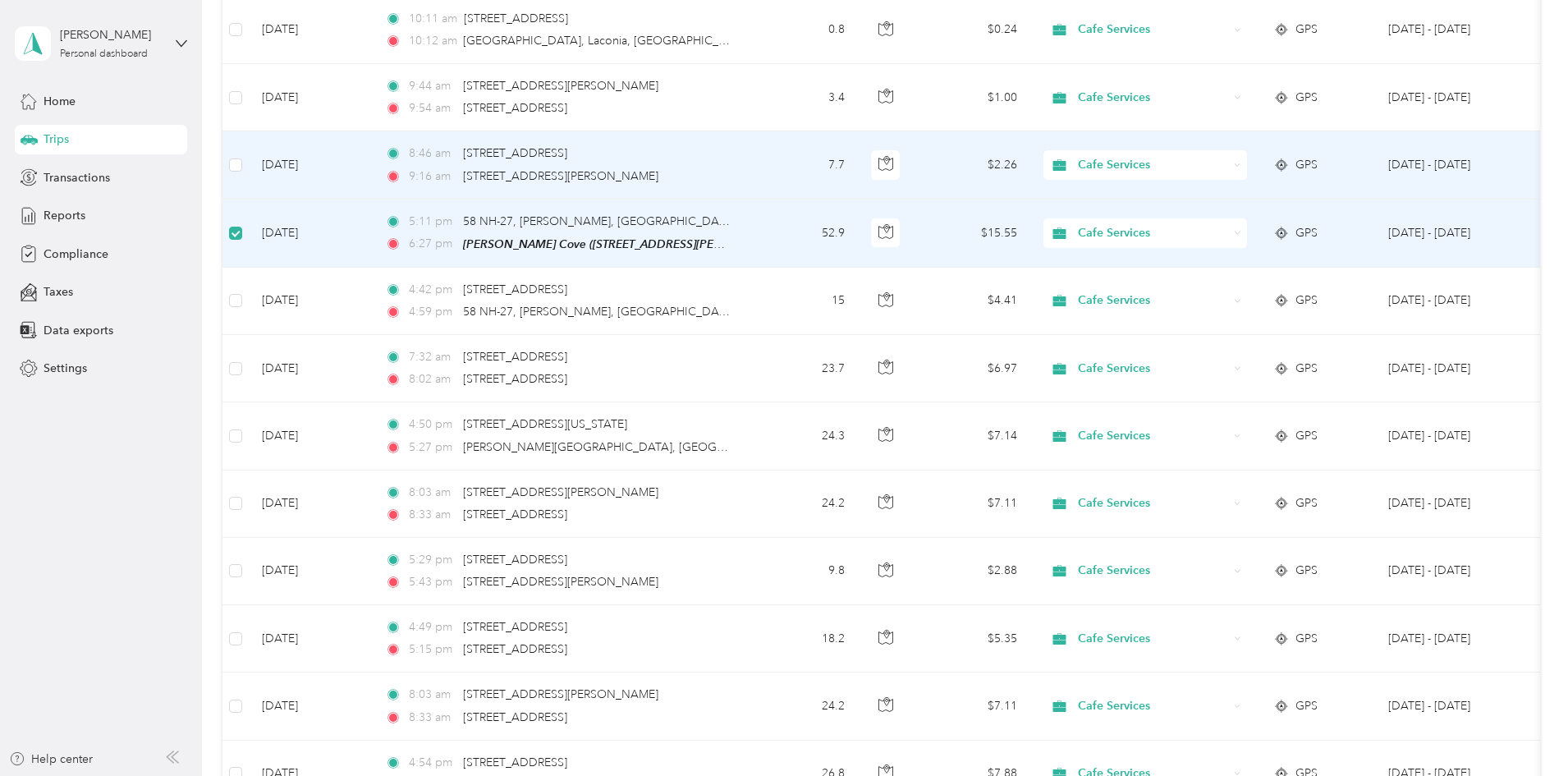
click at [249, 153] on td at bounding box center [235, 165] width 26 height 67
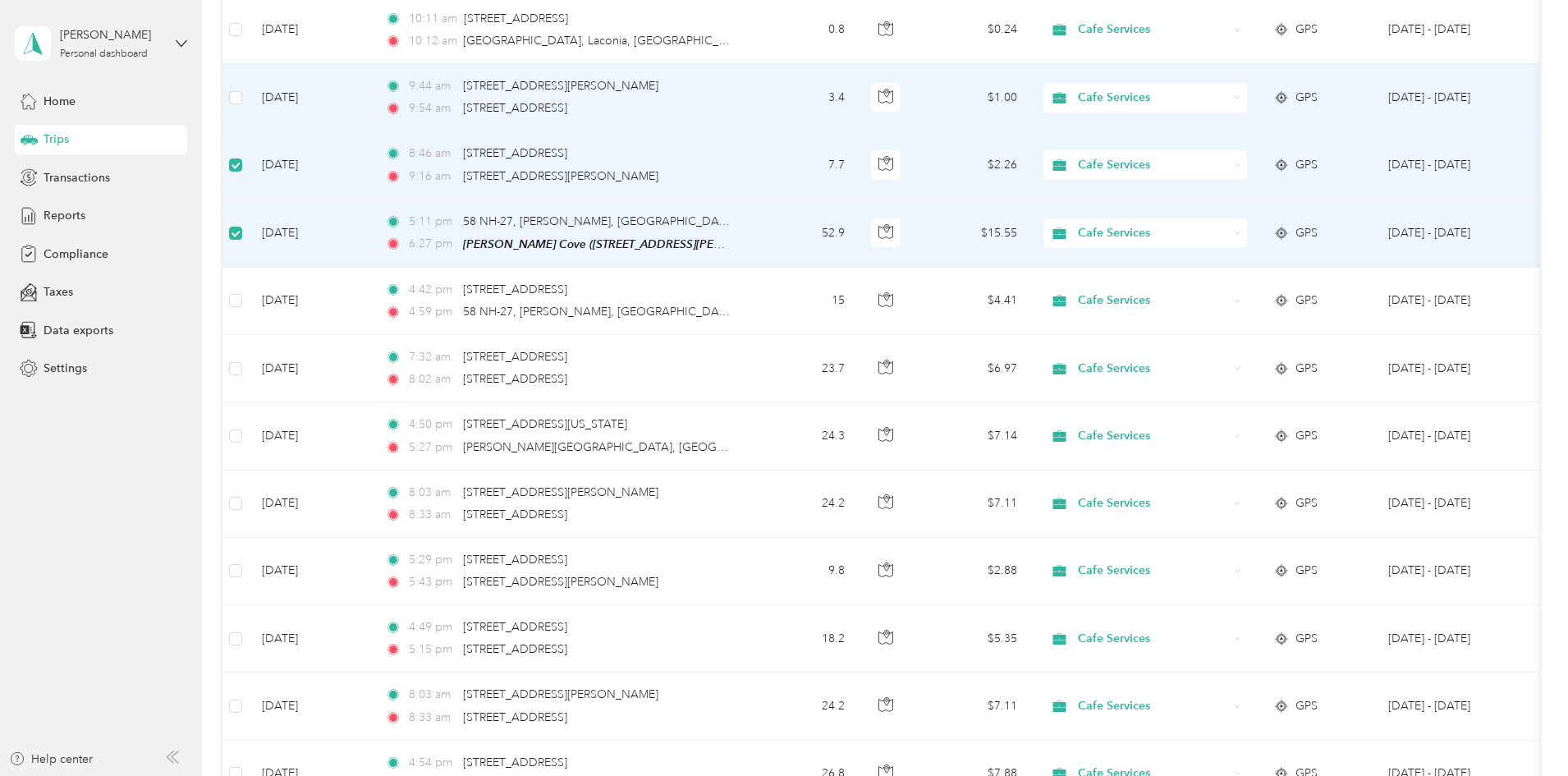
click at [249, 90] on td at bounding box center [235, 98] width 26 height 67
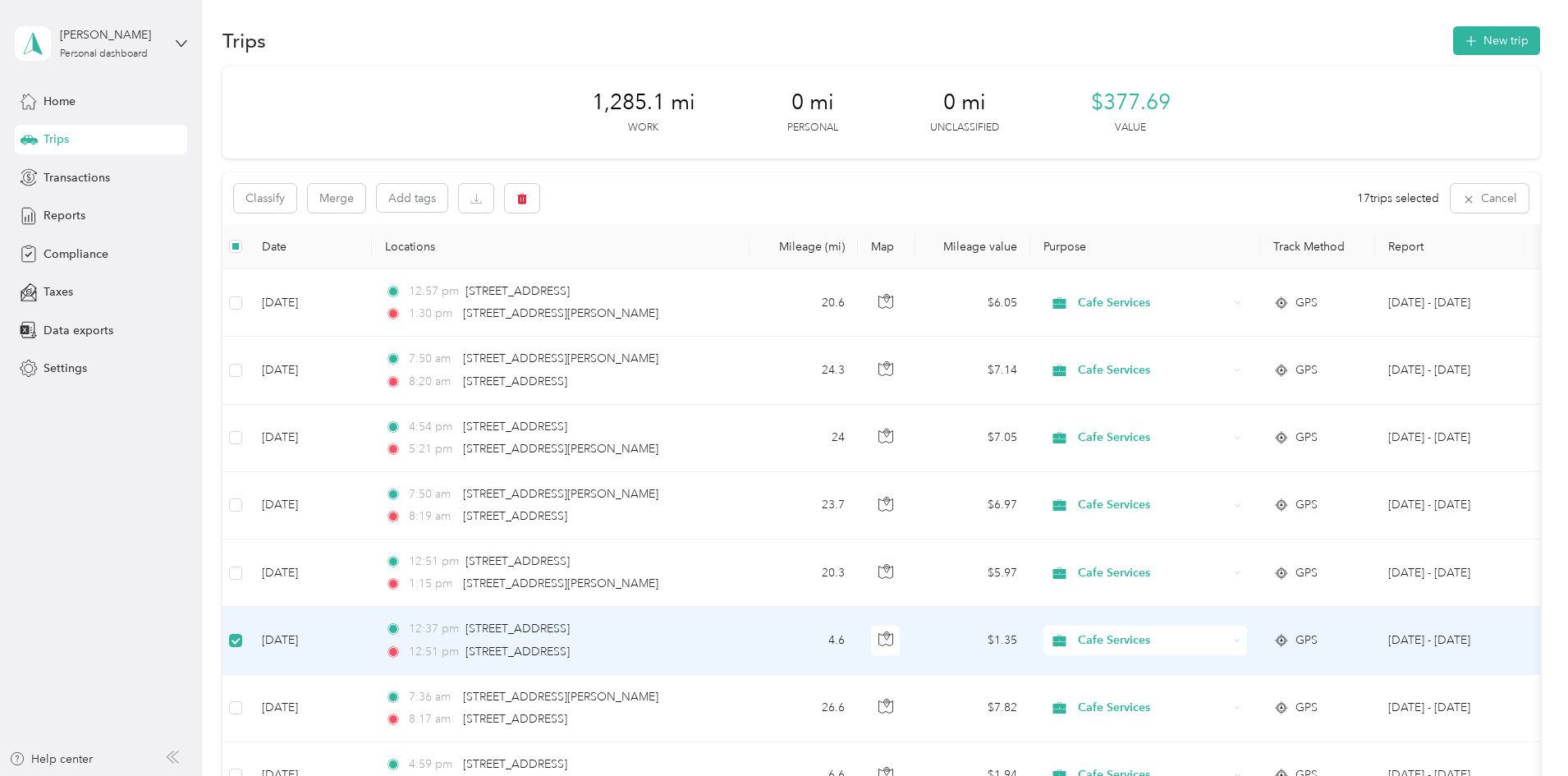
scroll to position [0, 0]
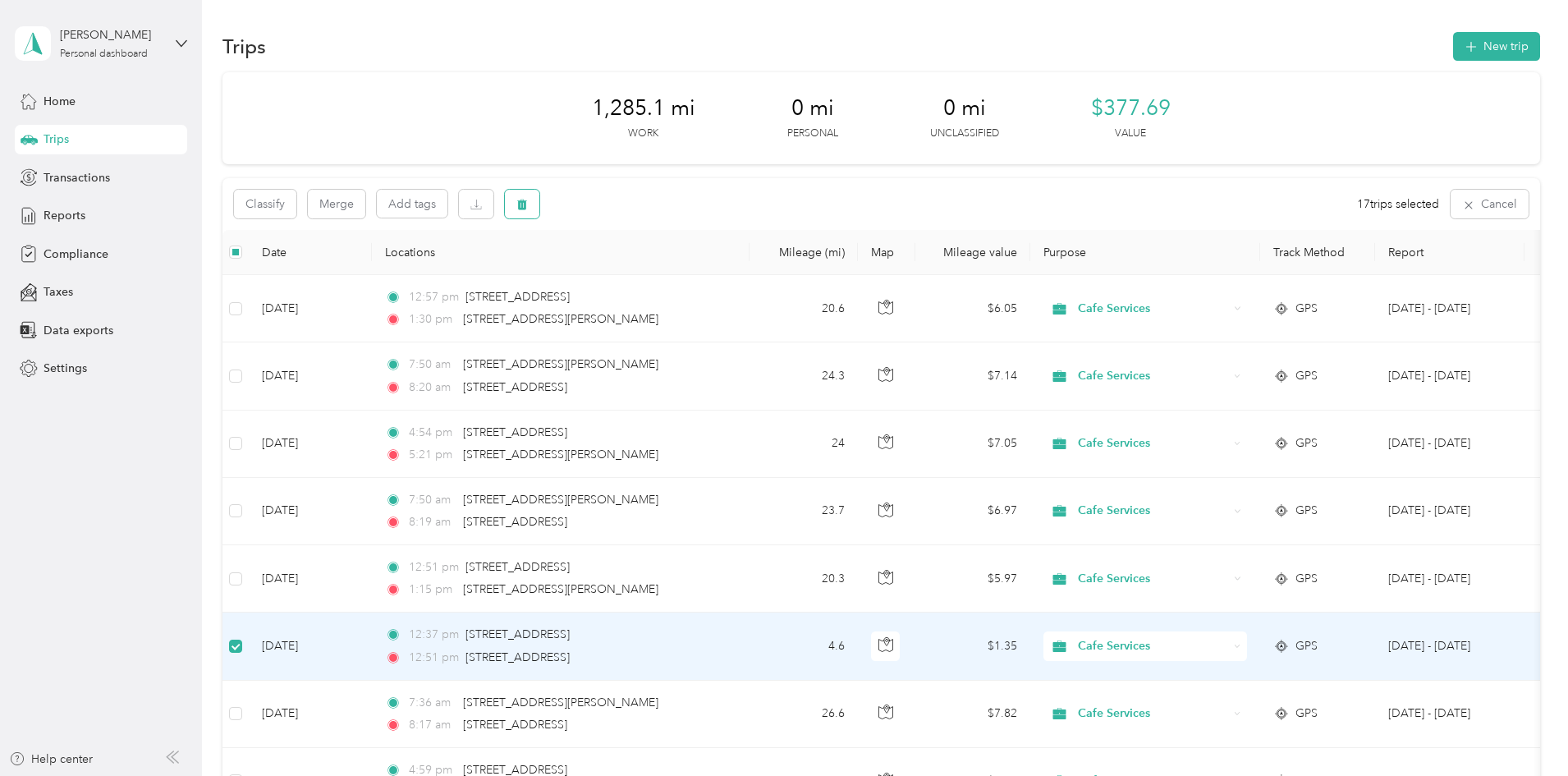
click at [528, 200] on icon "button" at bounding box center [523, 204] width 12 height 12
click at [753, 274] on button "Yes" at bounding box center [757, 272] width 32 height 26
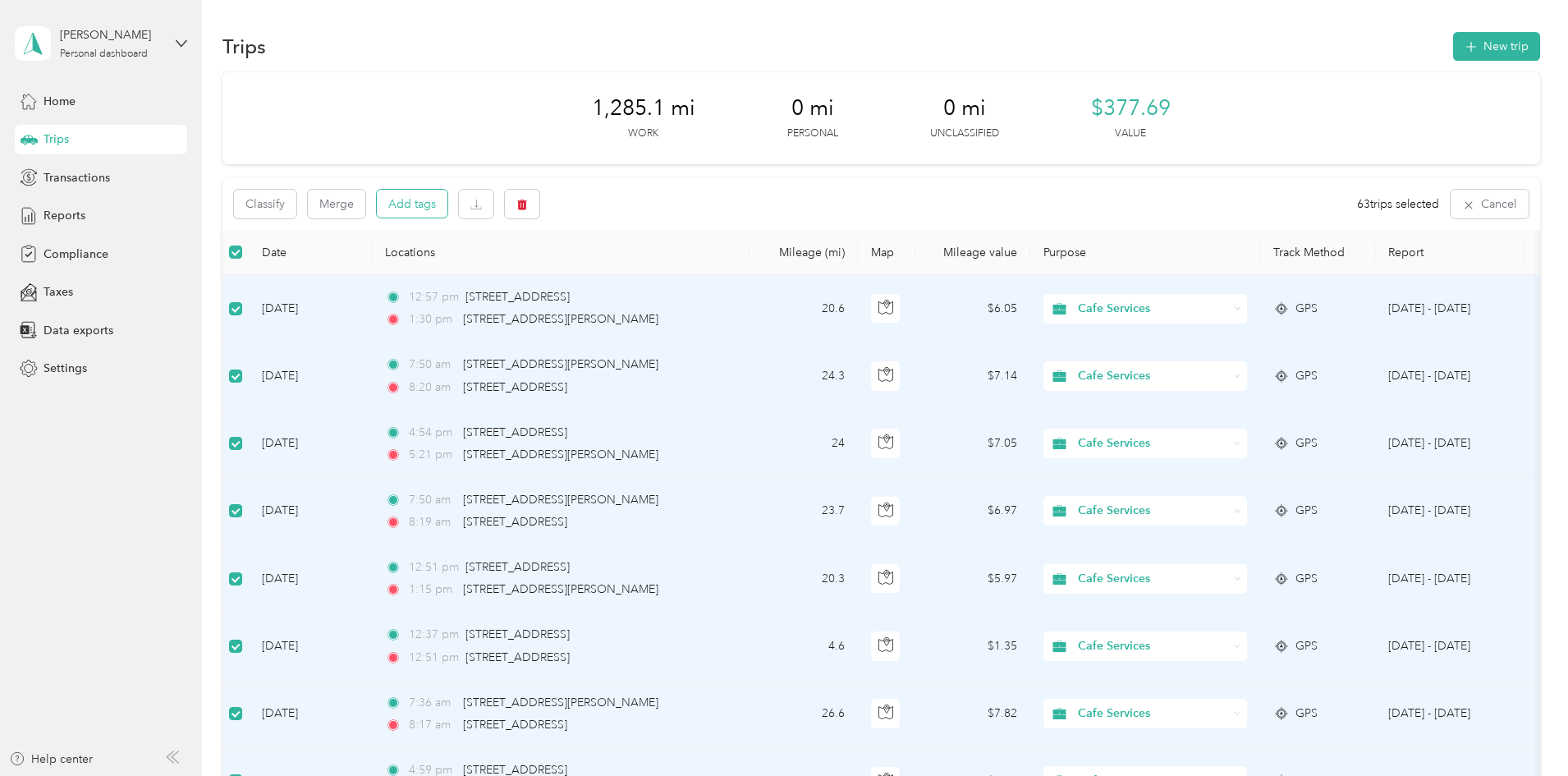
click at [447, 199] on button "Add tags" at bounding box center [412, 203] width 71 height 28
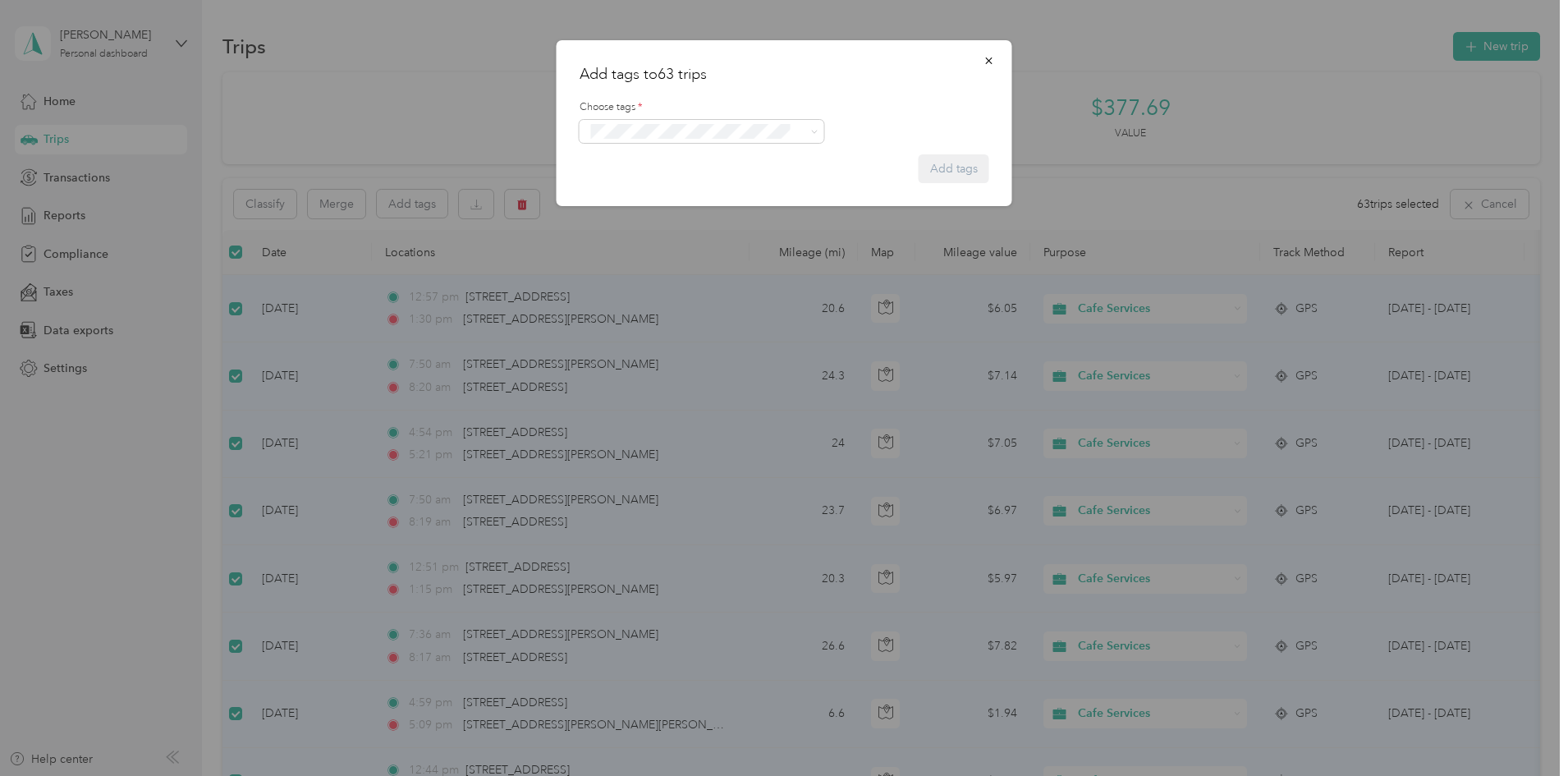
click at [653, 295] on ol "Colt Comcast Comcast Boot Rd Community Campus Corporate Office Southco" at bounding box center [702, 240] width 245 height 190
click at [636, 286] on button "Corporate Office" at bounding box center [640, 287] width 100 height 20
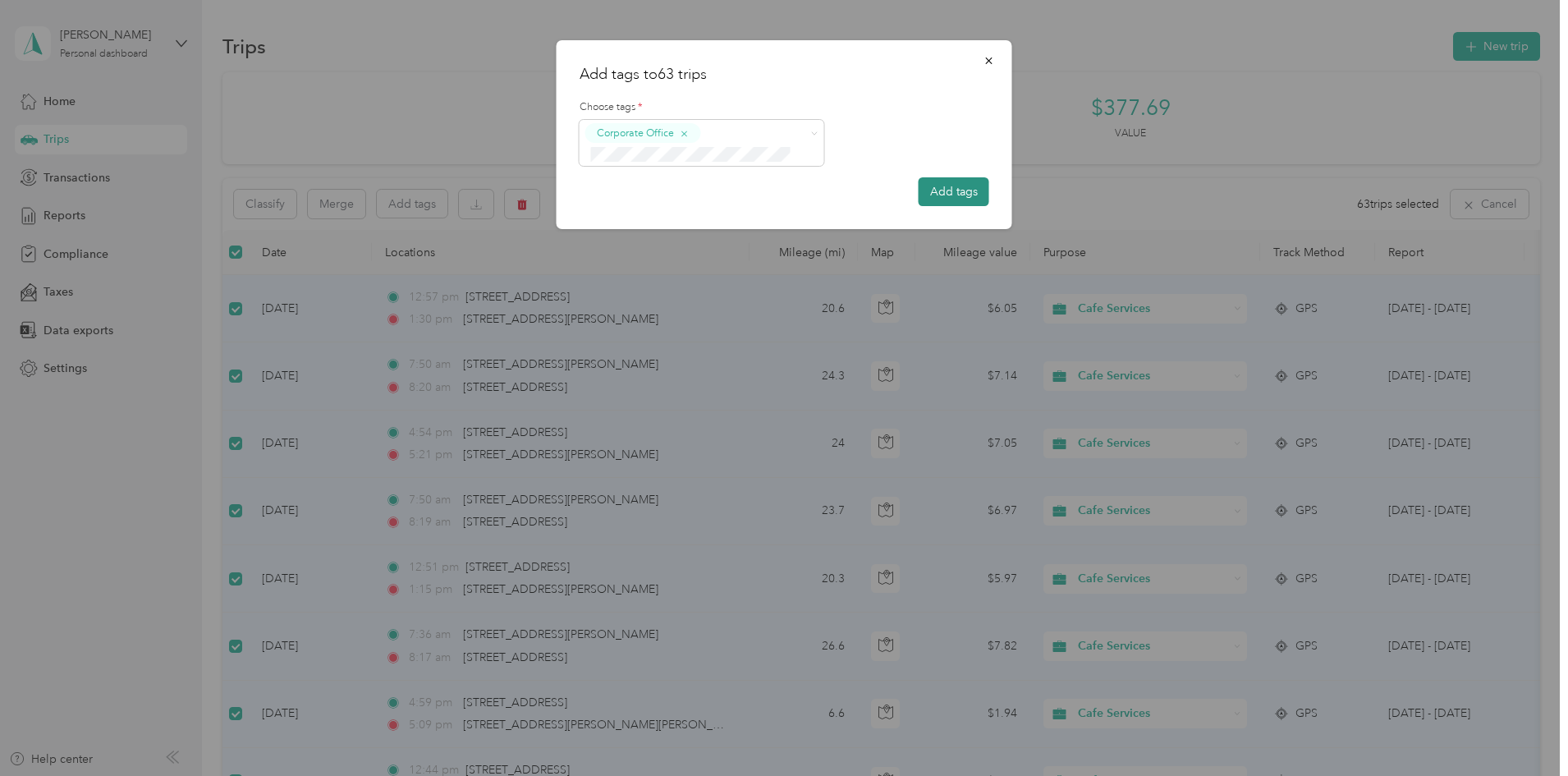
click at [950, 197] on button "Add tags" at bounding box center [954, 192] width 71 height 29
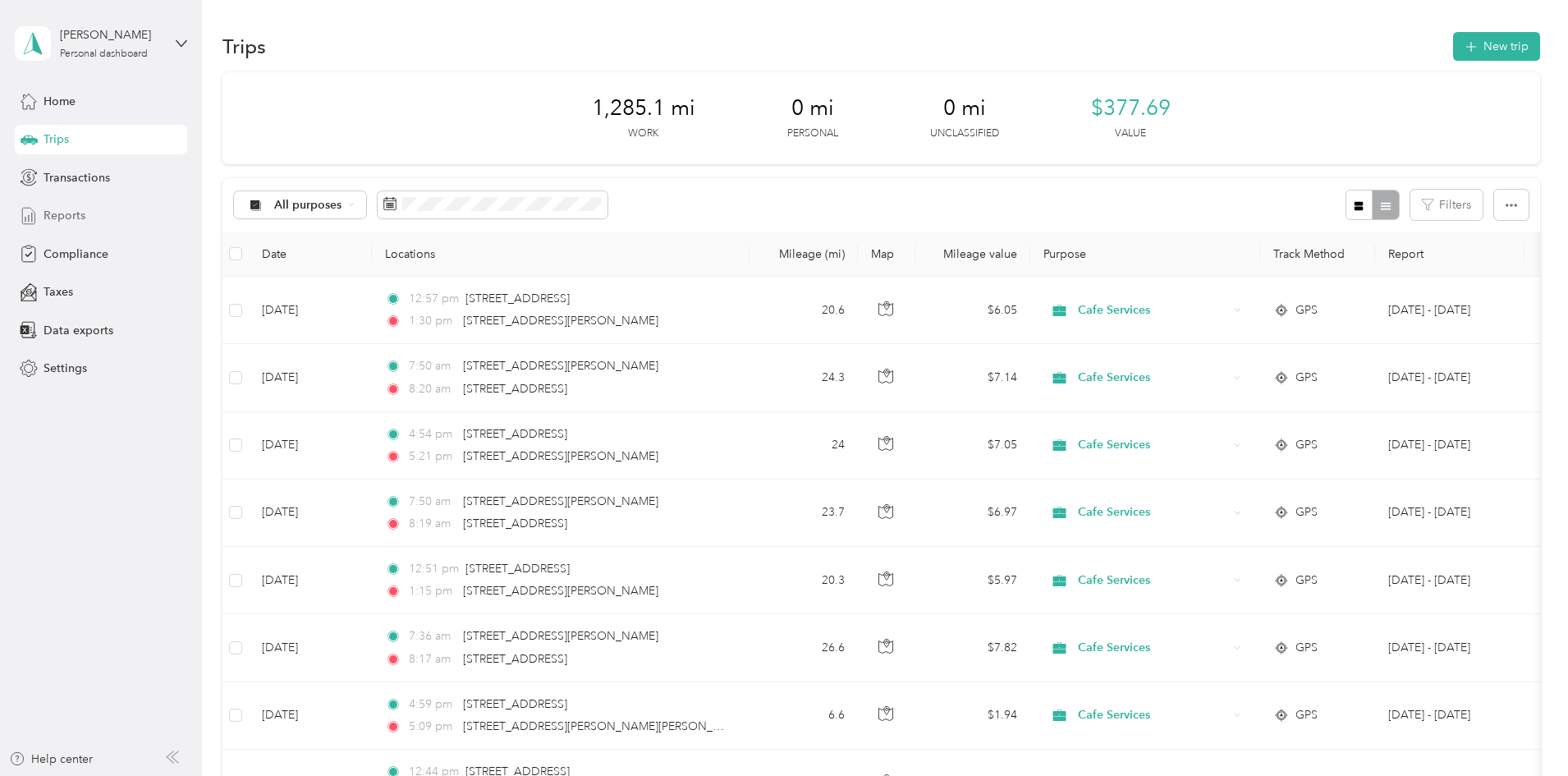
click at [65, 208] on div "Reports" at bounding box center [101, 215] width 172 height 29
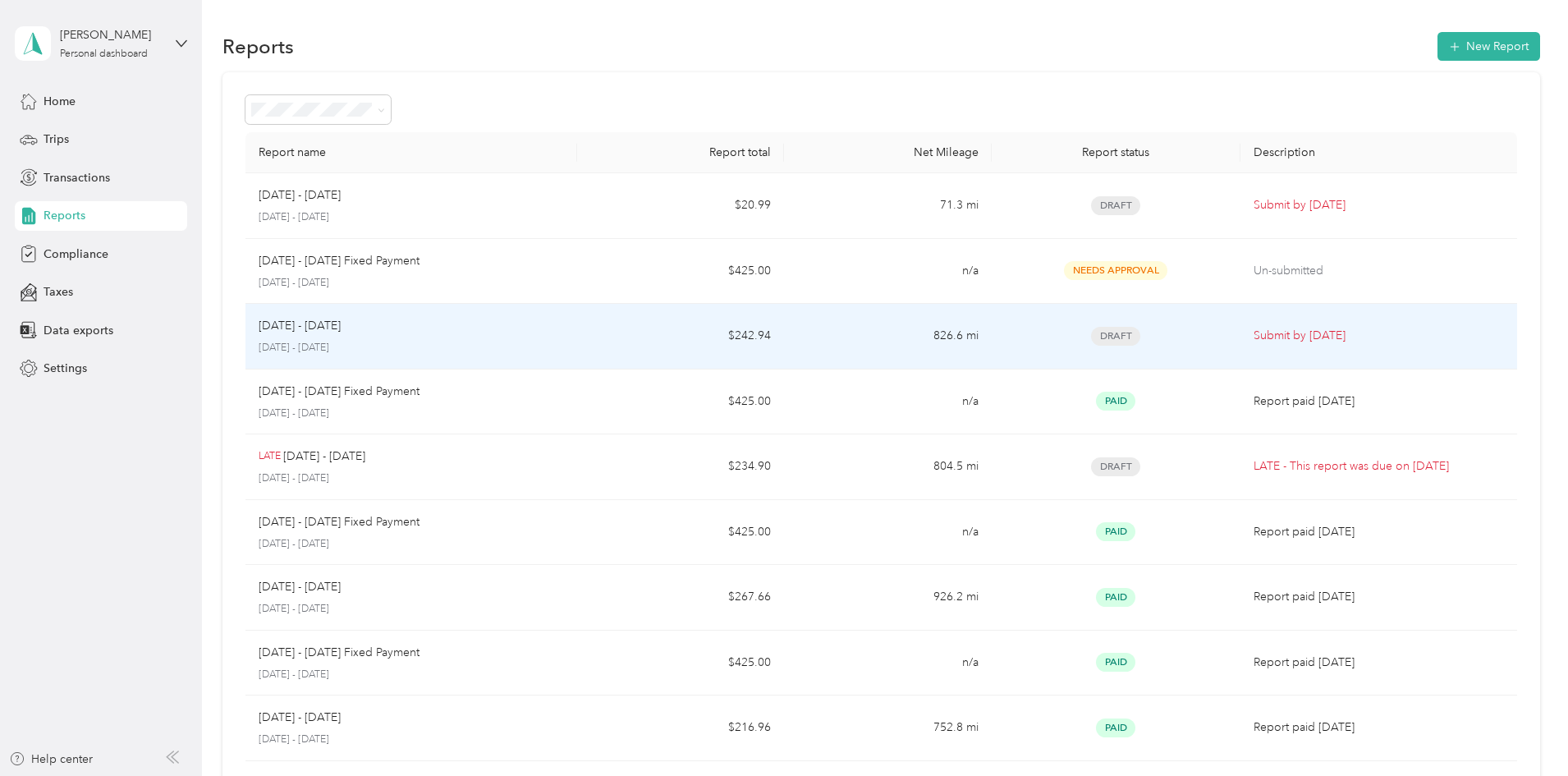
click at [340, 334] on p "Aug 1 - 31, 2025" at bounding box center [300, 325] width 82 height 18
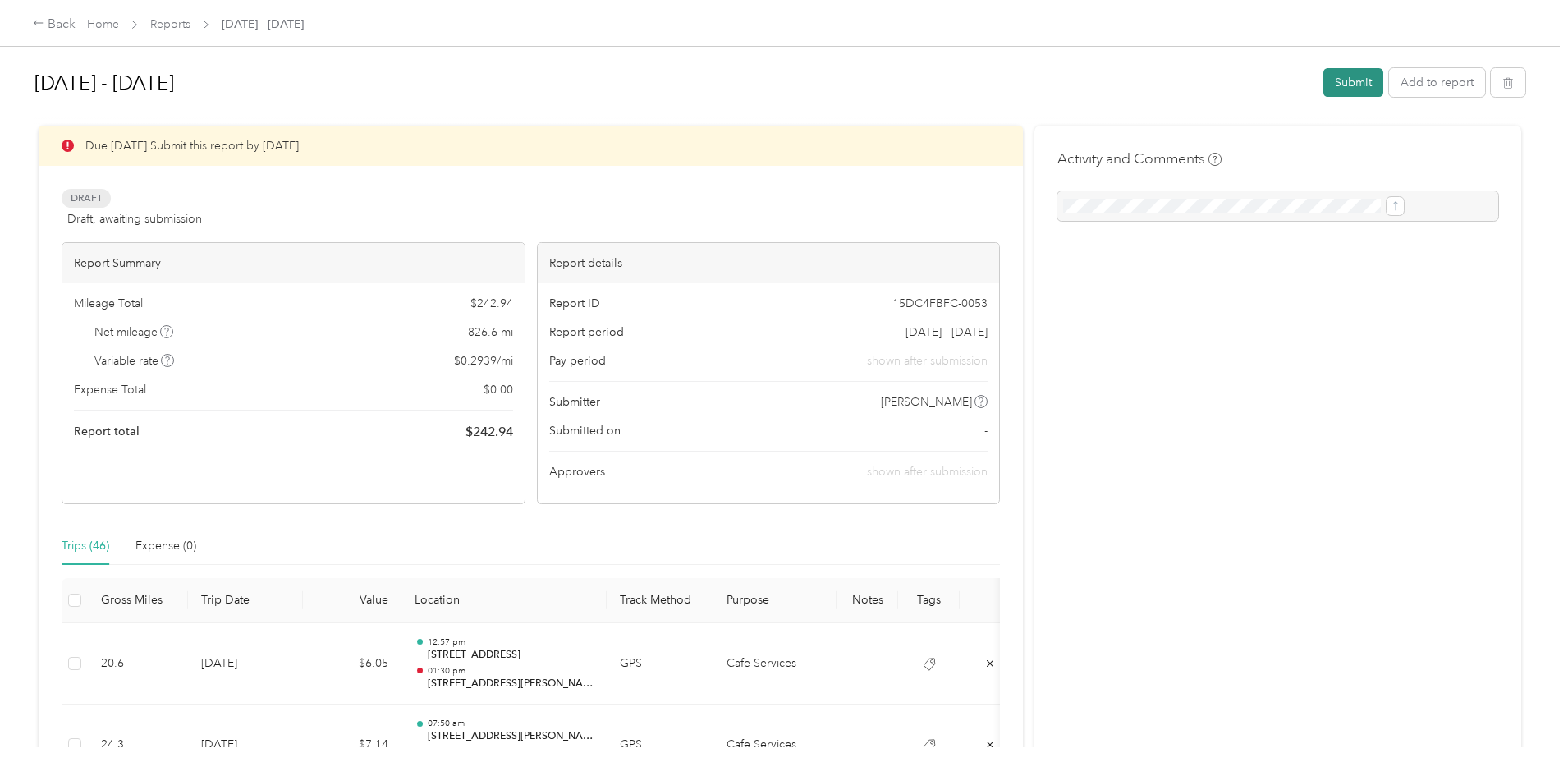
click at [1323, 80] on button "Submit" at bounding box center [1353, 82] width 60 height 29
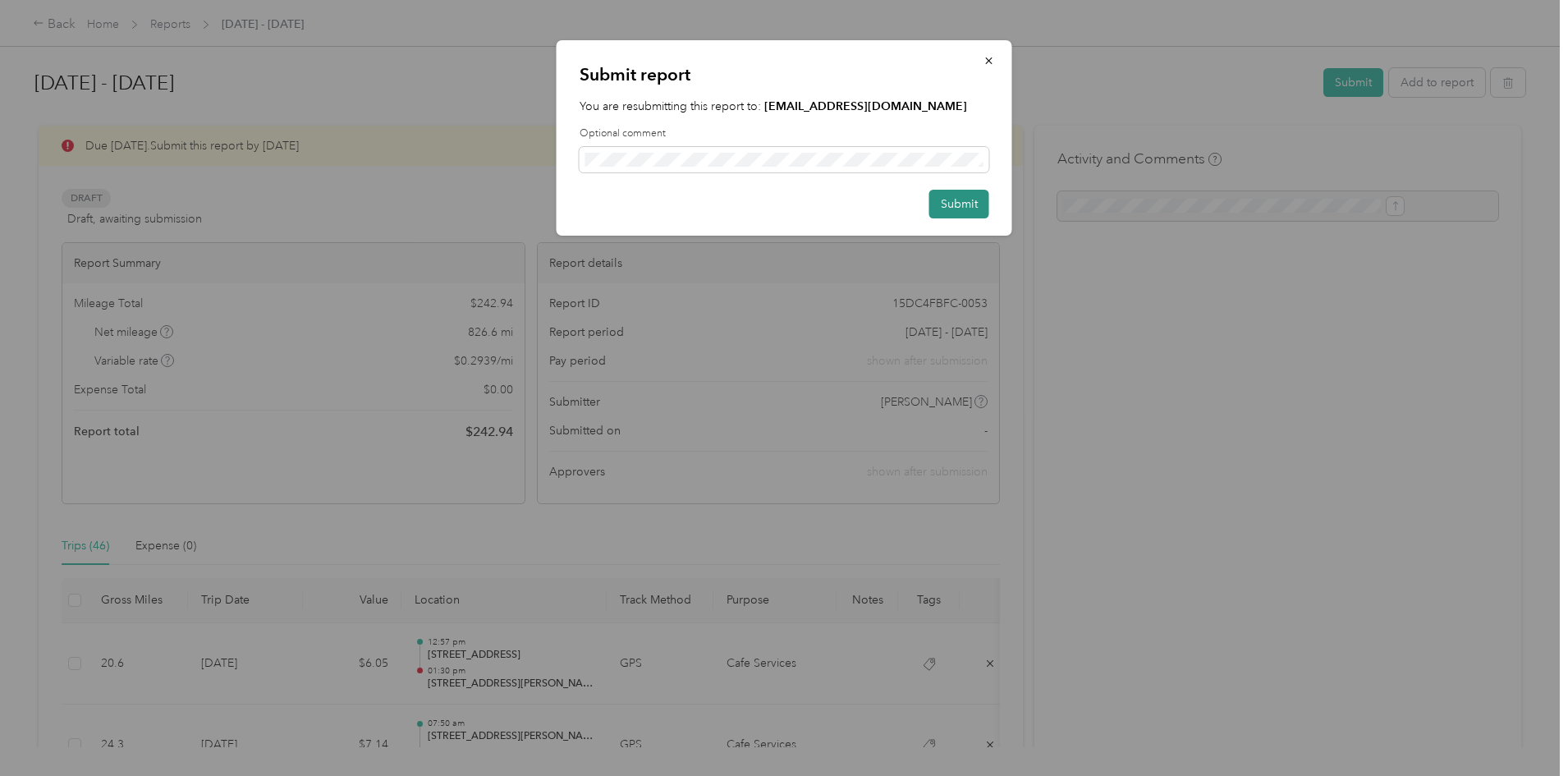
click at [980, 203] on button "Submit" at bounding box center [959, 204] width 60 height 29
